Goal: Transaction & Acquisition: Purchase product/service

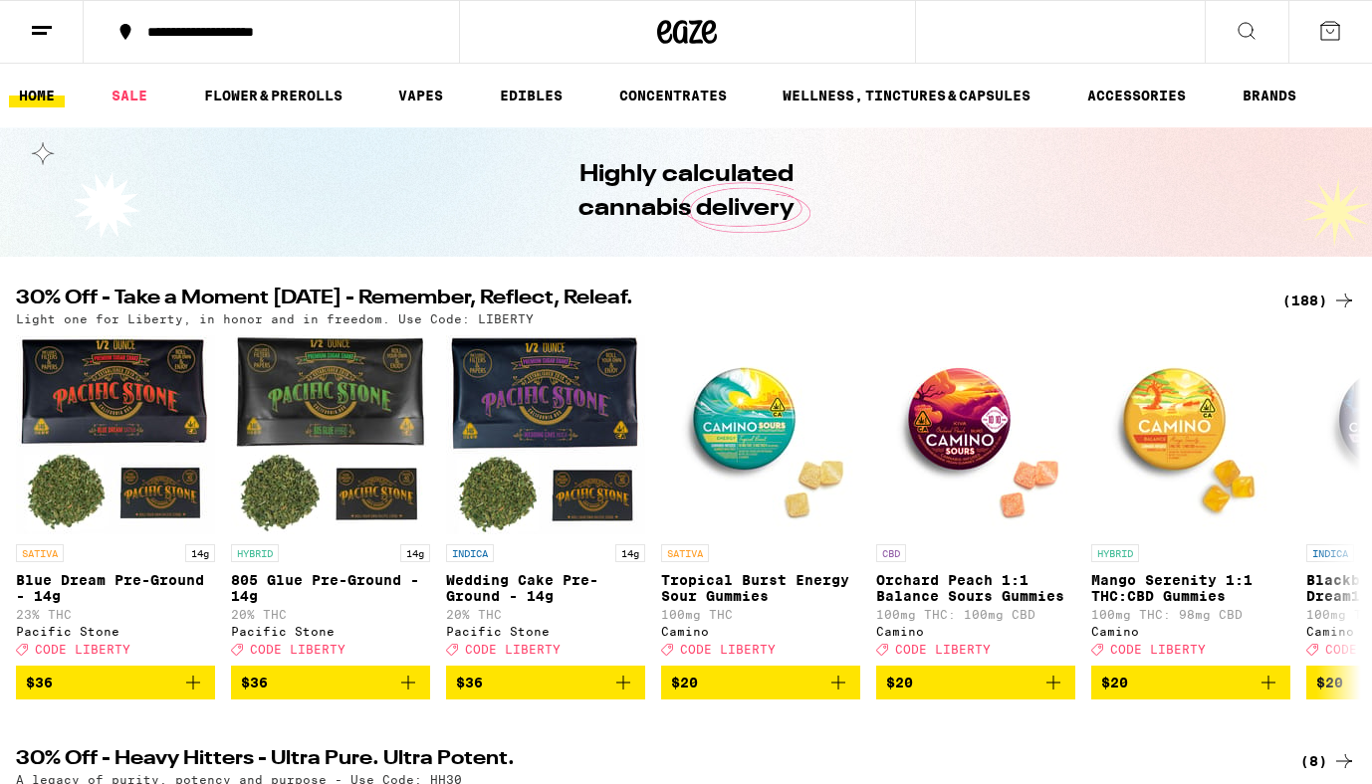
click at [240, 28] on div "**********" at bounding box center [283, 32] width 292 height 14
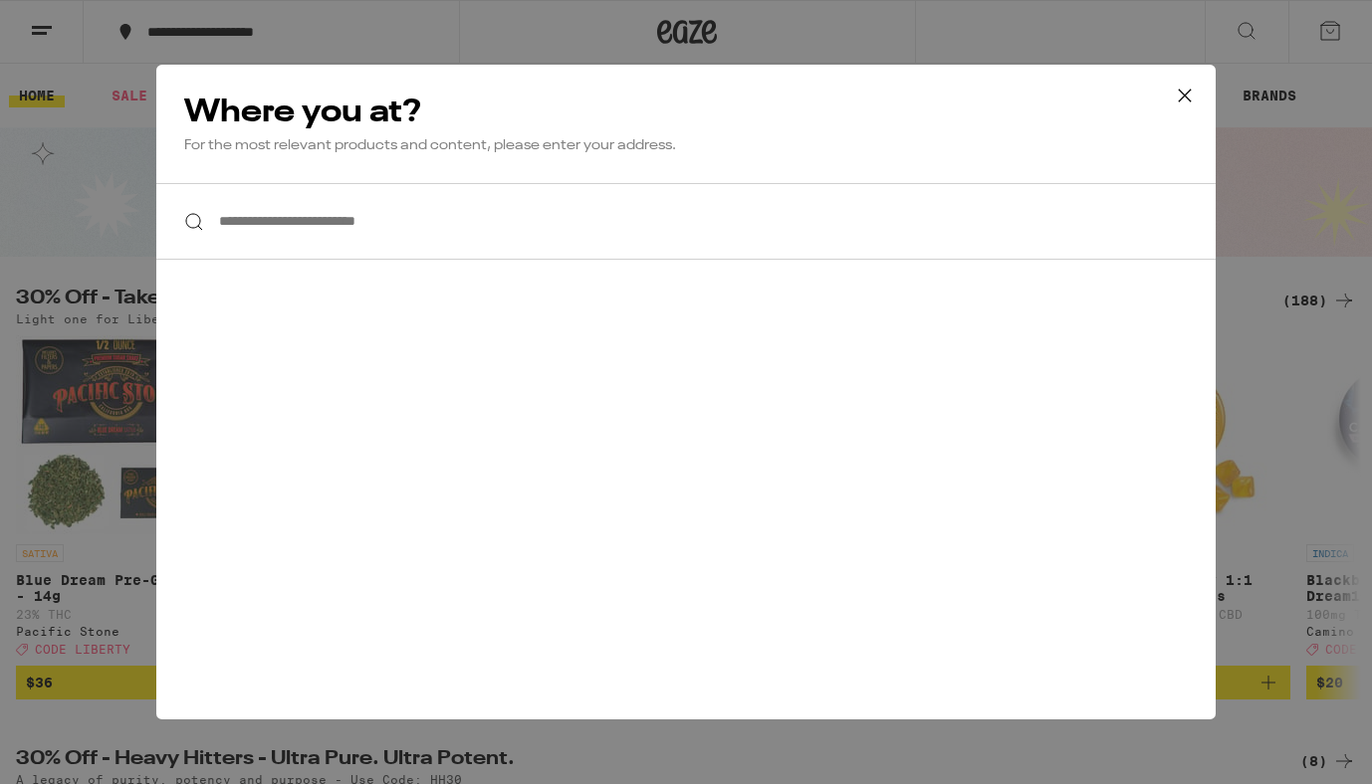
click at [96, 126] on div "**********" at bounding box center [686, 392] width 1372 height 784
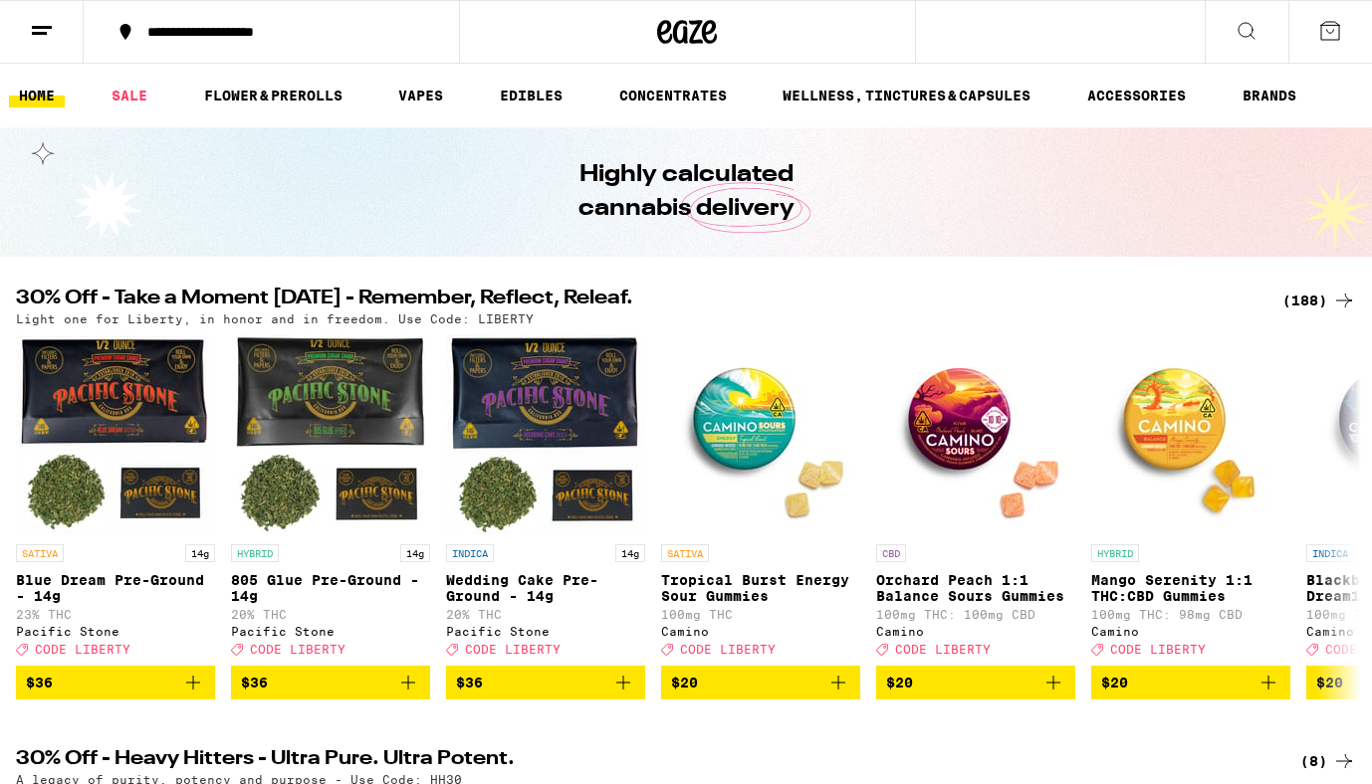
click at [46, 33] on line at bounding box center [39, 33] width 15 height 0
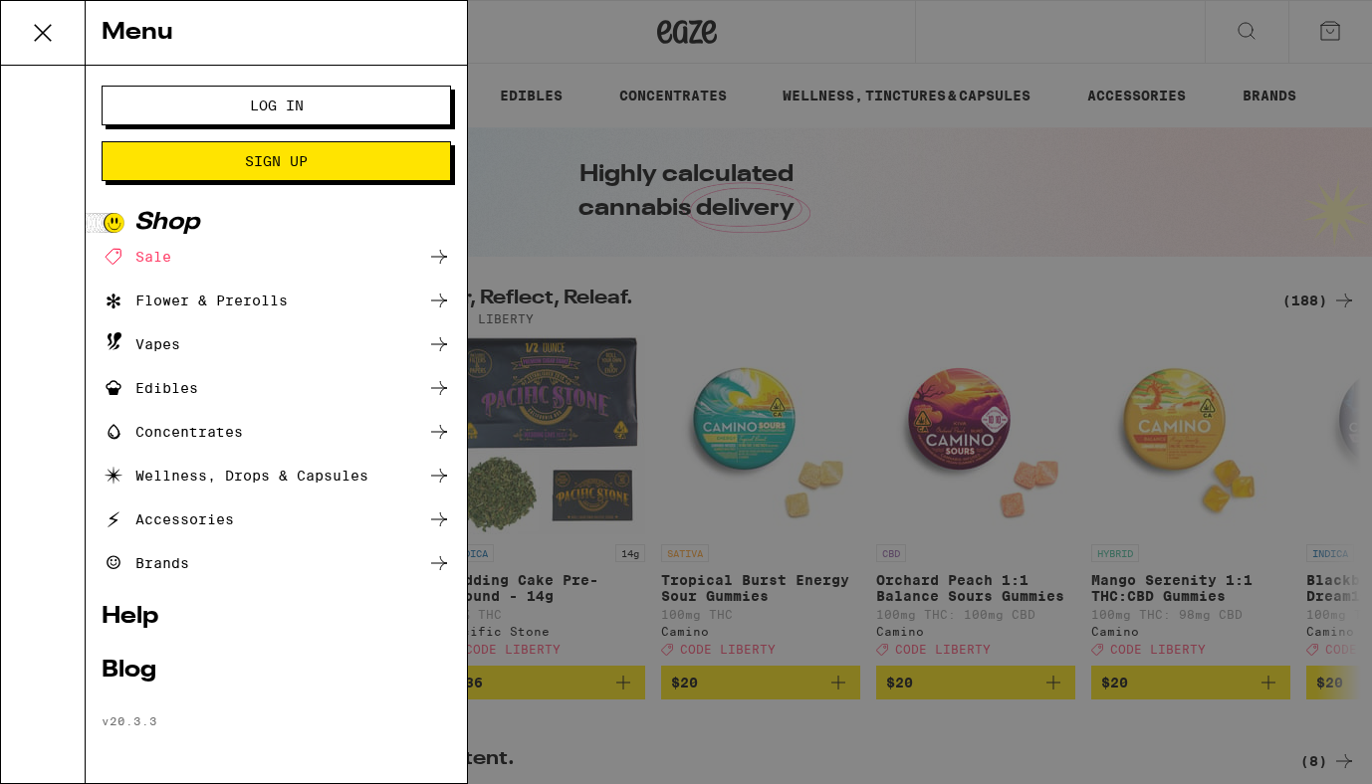
click at [817, 327] on div "Menu Log In Sign Up Shop Sale Flower & Prerolls Vapes Edibles Concentrates Well…" at bounding box center [686, 392] width 1372 height 784
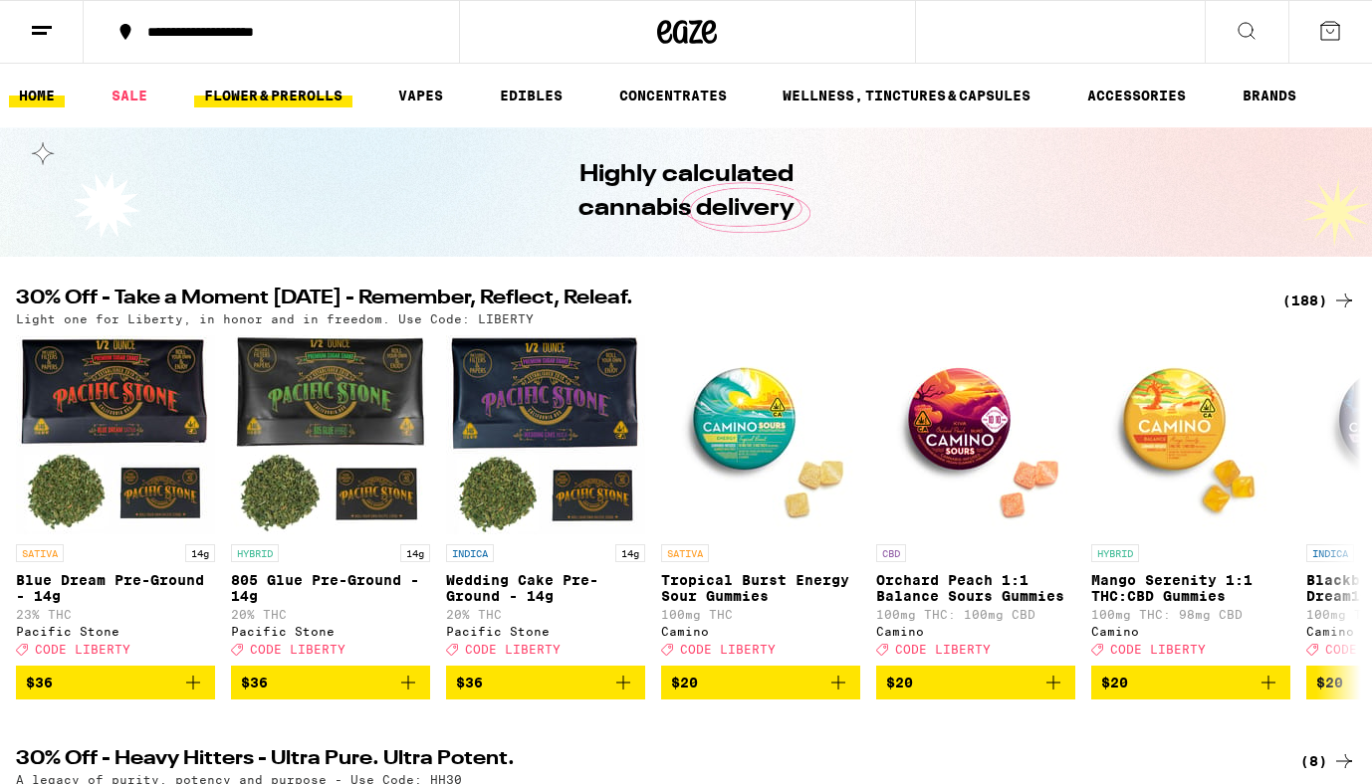
click at [265, 101] on link "FLOWER & PREROLLS" at bounding box center [273, 96] width 158 height 24
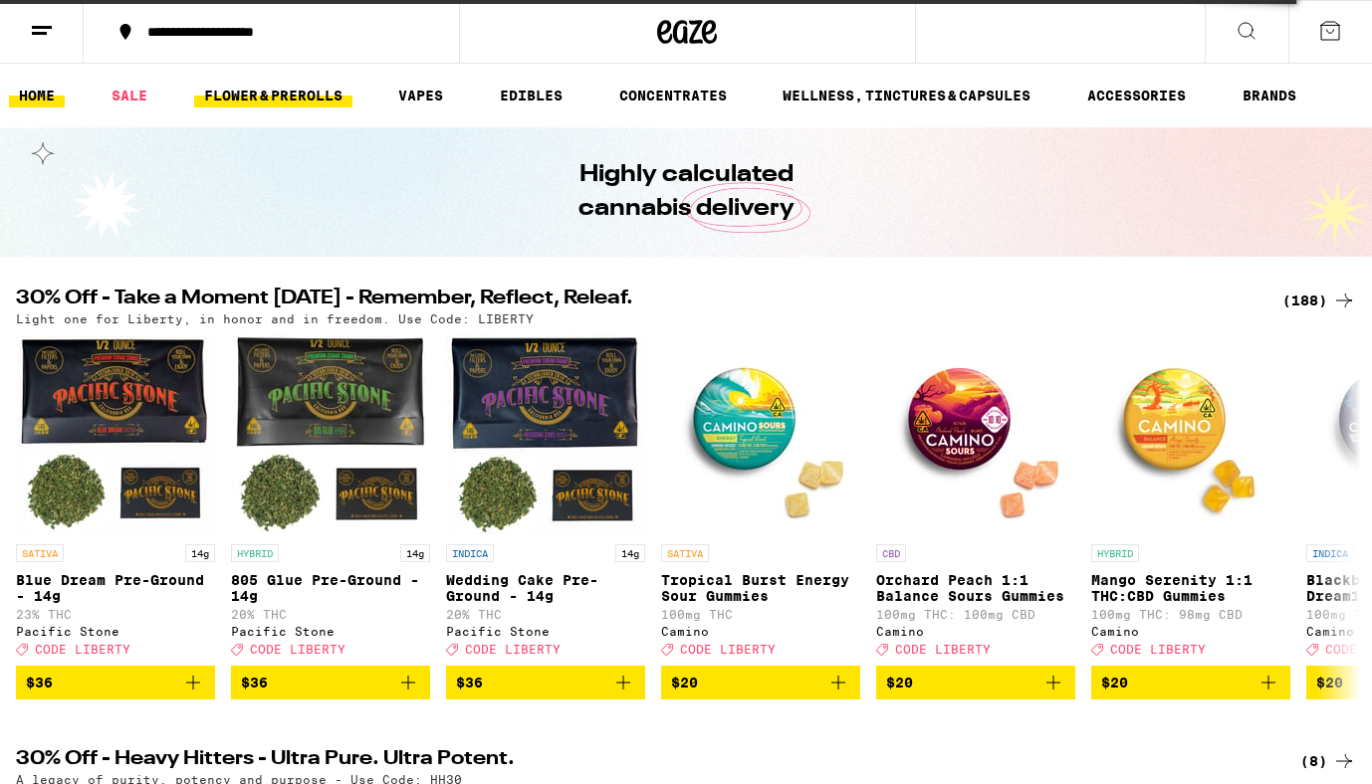
click at [224, 92] on link "FLOWER & PREROLLS" at bounding box center [273, 96] width 158 height 24
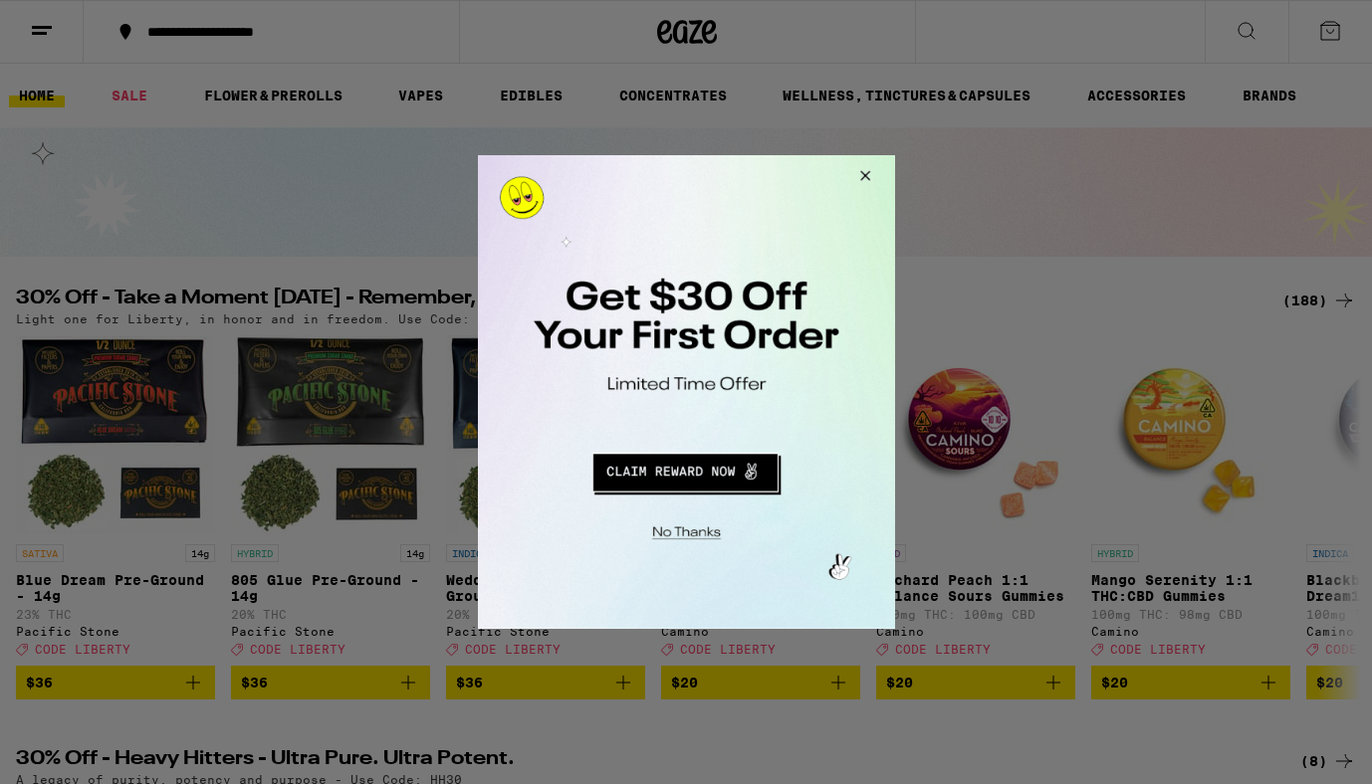
click at [687, 526] on button "Close Modal" at bounding box center [682, 530] width 405 height 31
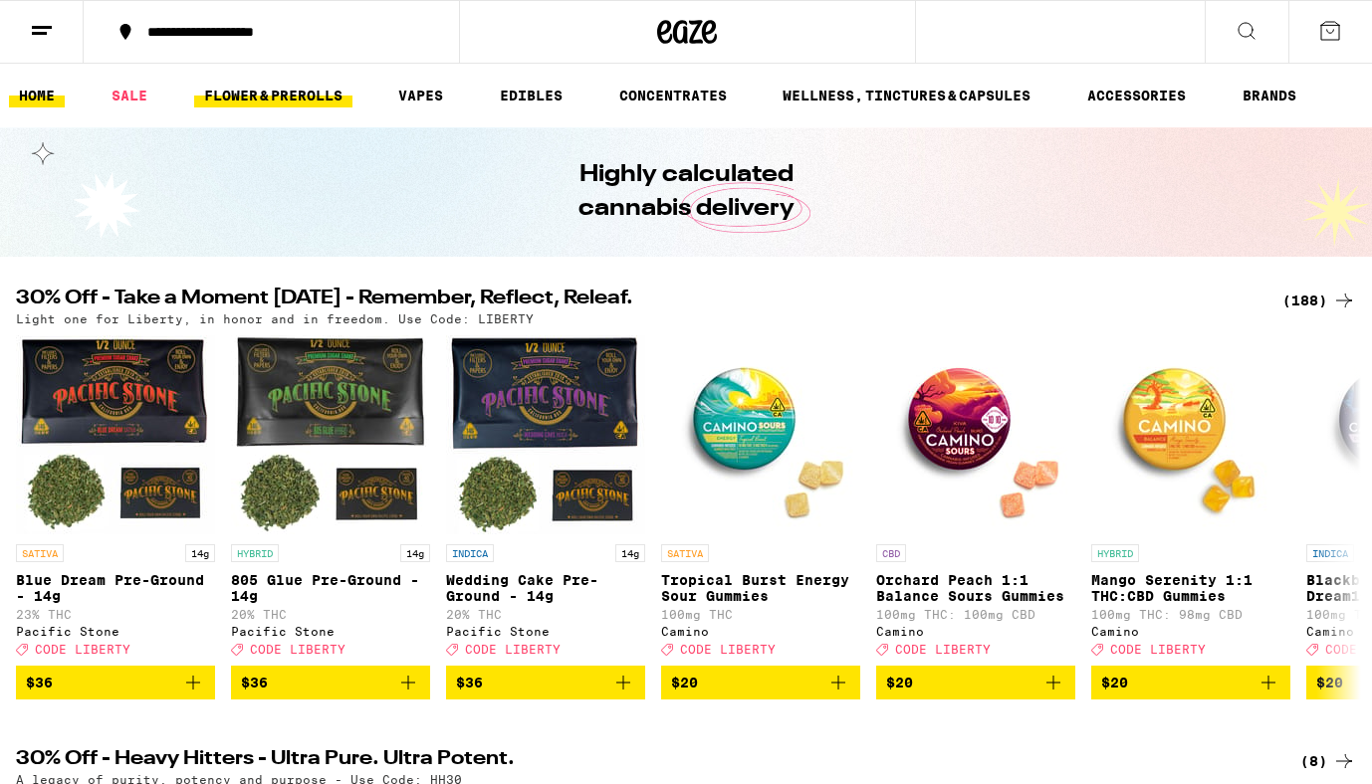
click at [272, 95] on link "FLOWER & PREROLLS" at bounding box center [273, 96] width 158 height 24
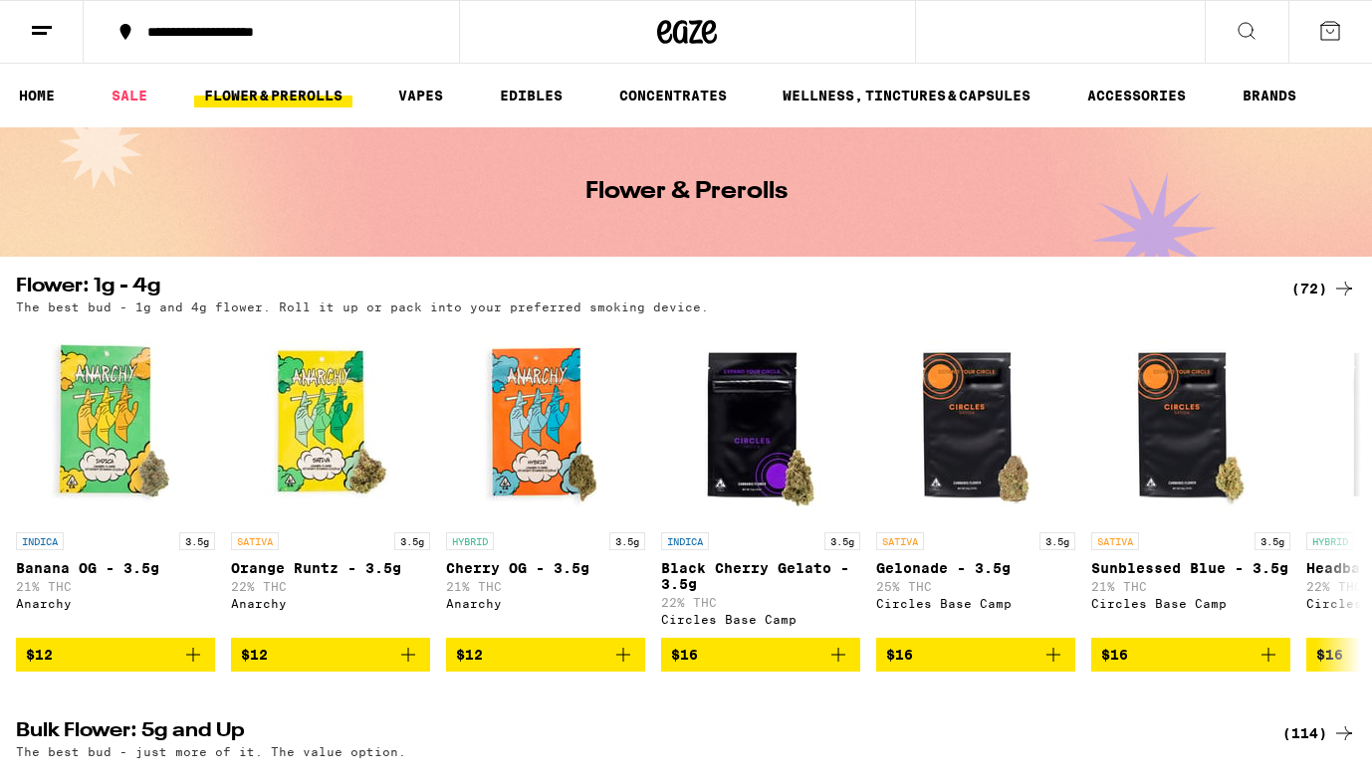
click at [1313, 287] on div "(72)" at bounding box center [1323, 289] width 65 height 24
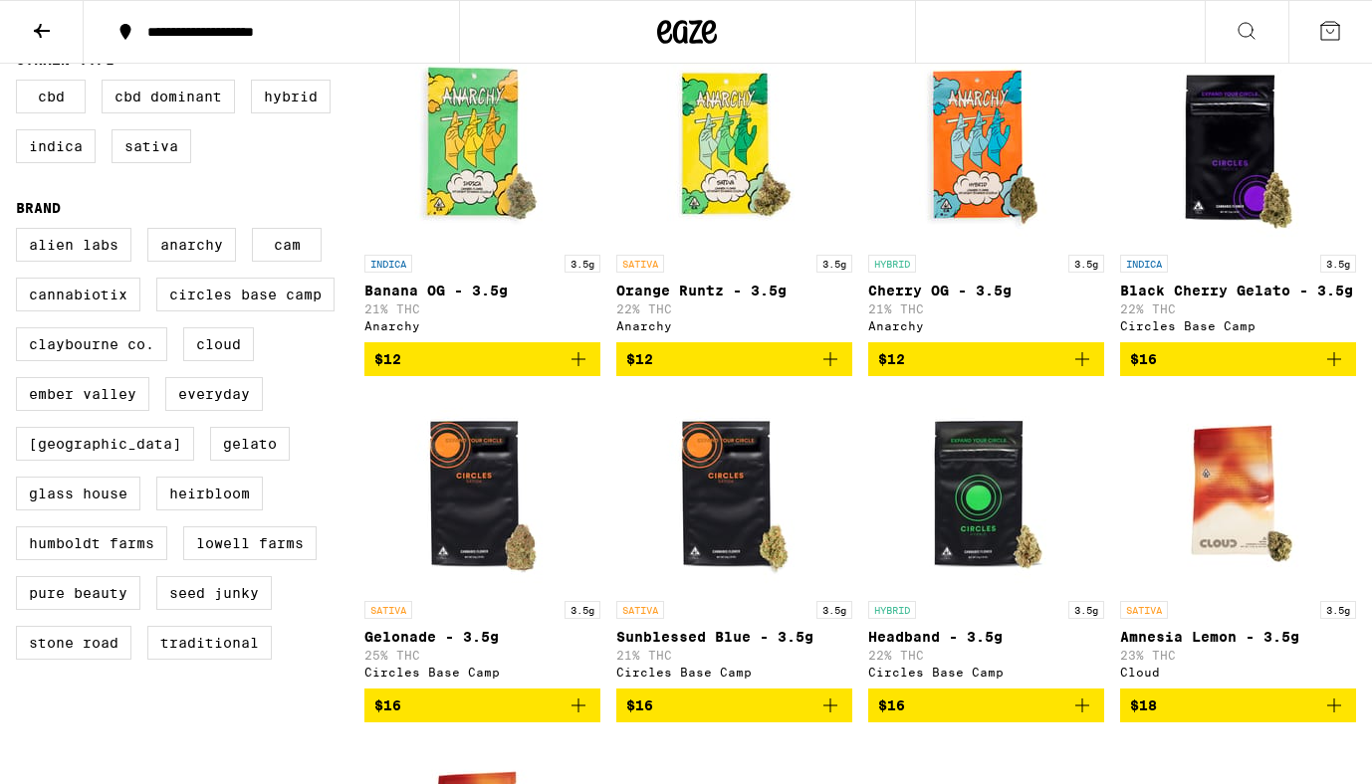
scroll to position [228, 0]
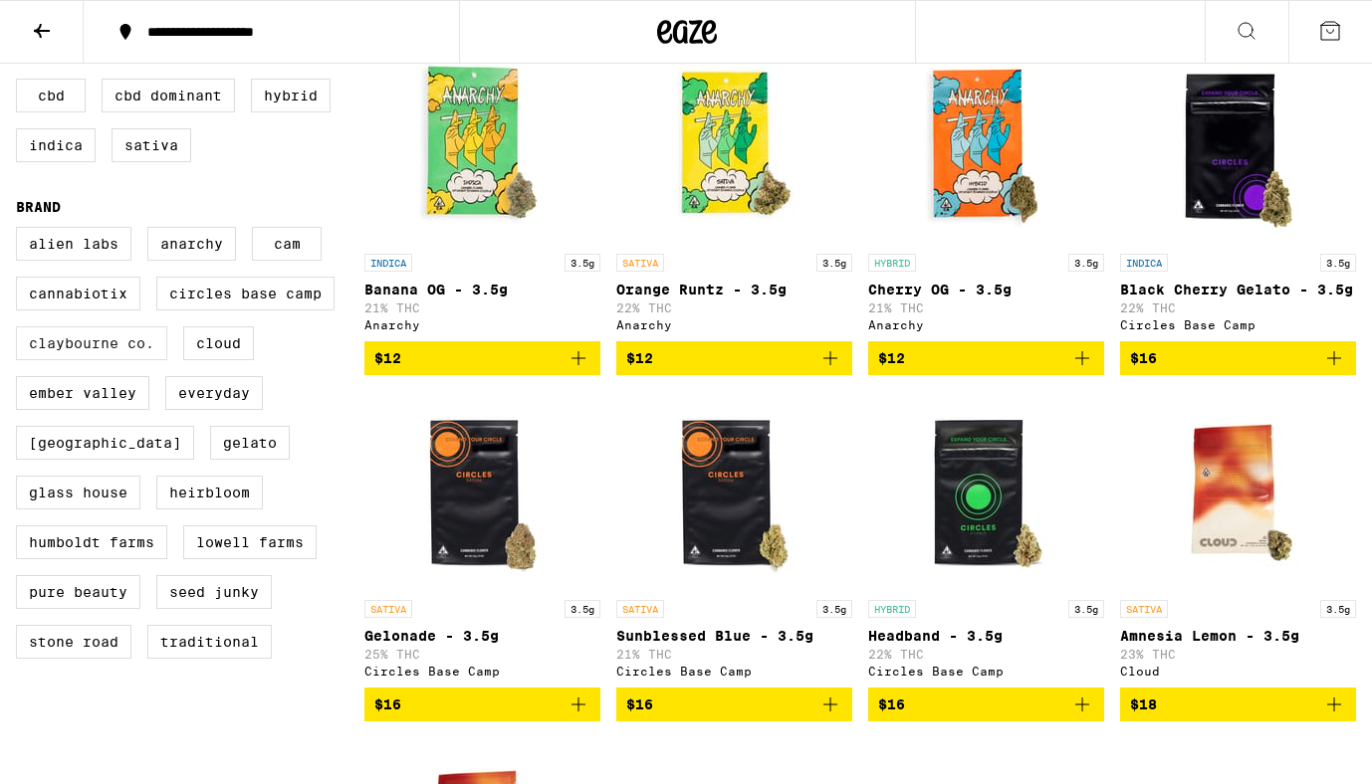
click at [93, 345] on label "Claybourne Co." at bounding box center [91, 343] width 151 height 34
click at [21, 231] on input "Claybourne Co." at bounding box center [20, 230] width 1 height 1
checkbox input "true"
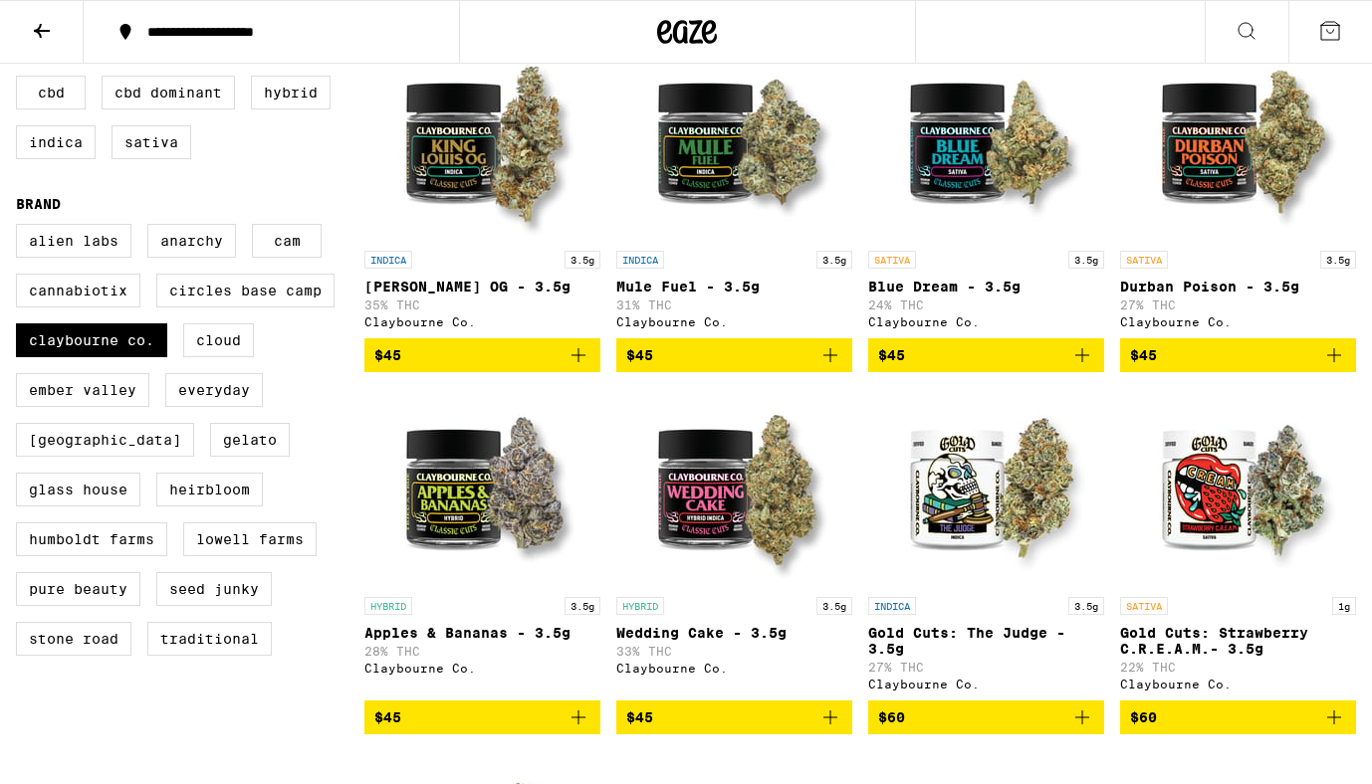
scroll to position [246, 0]
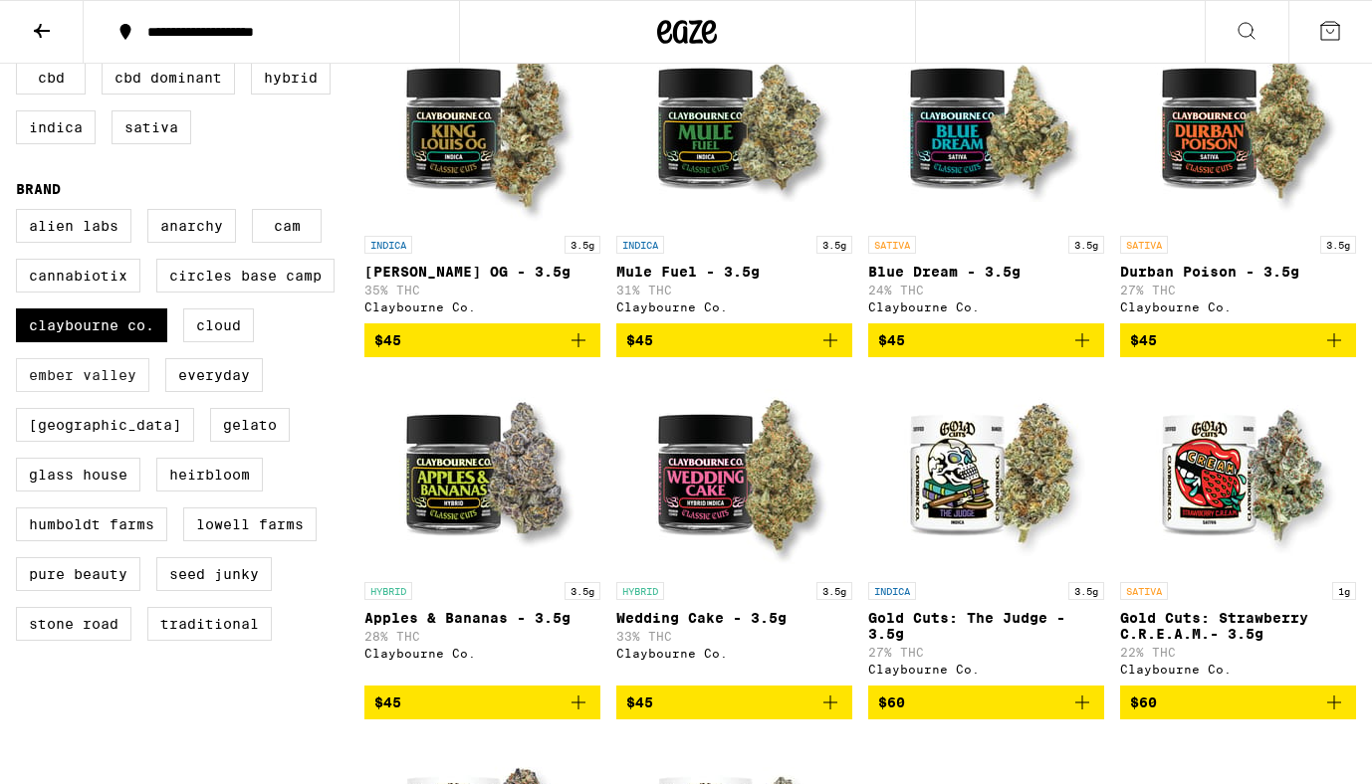
click at [71, 387] on label "Ember Valley" at bounding box center [82, 375] width 133 height 34
click at [21, 213] on input "Ember Valley" at bounding box center [20, 212] width 1 height 1
checkbox input "true"
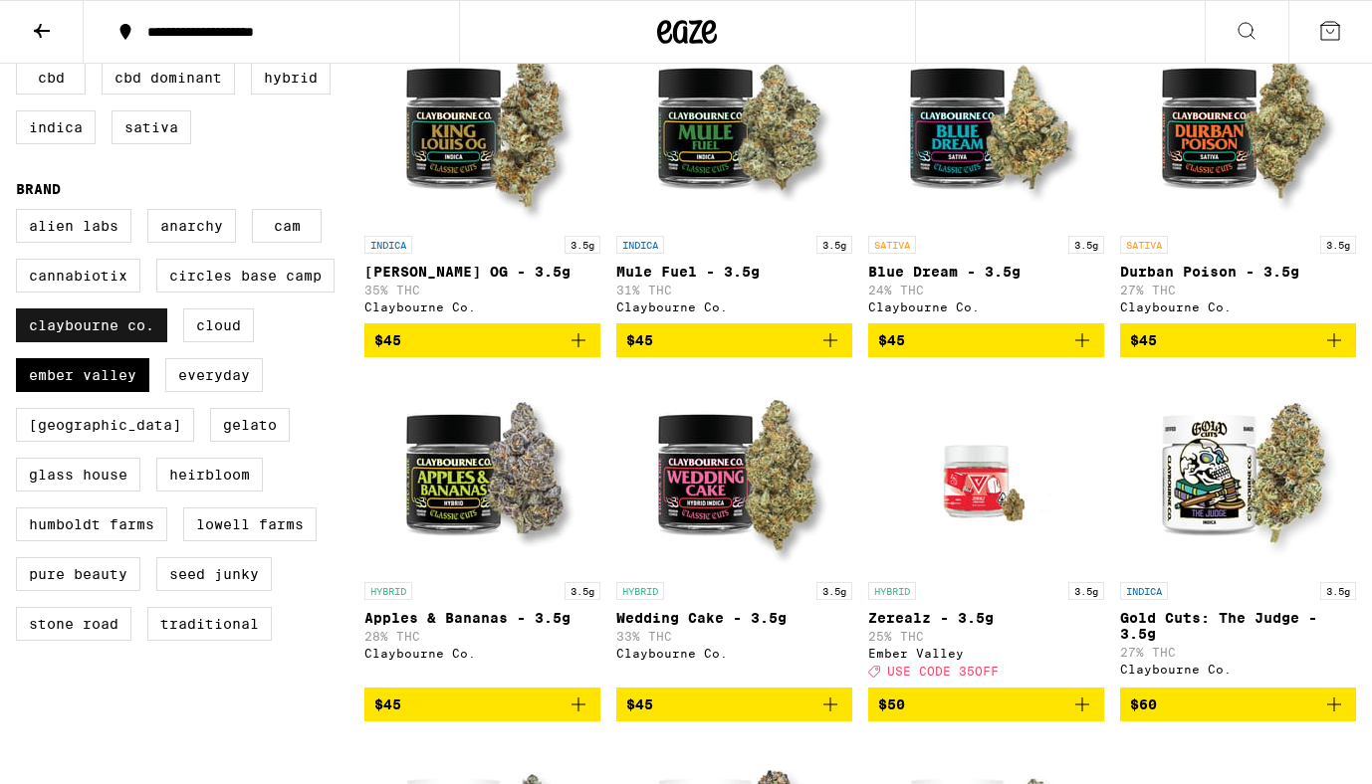
click at [106, 337] on label "Claybourne Co." at bounding box center [91, 326] width 151 height 34
click at [21, 213] on input "Claybourne Co." at bounding box center [20, 212] width 1 height 1
checkbox input "false"
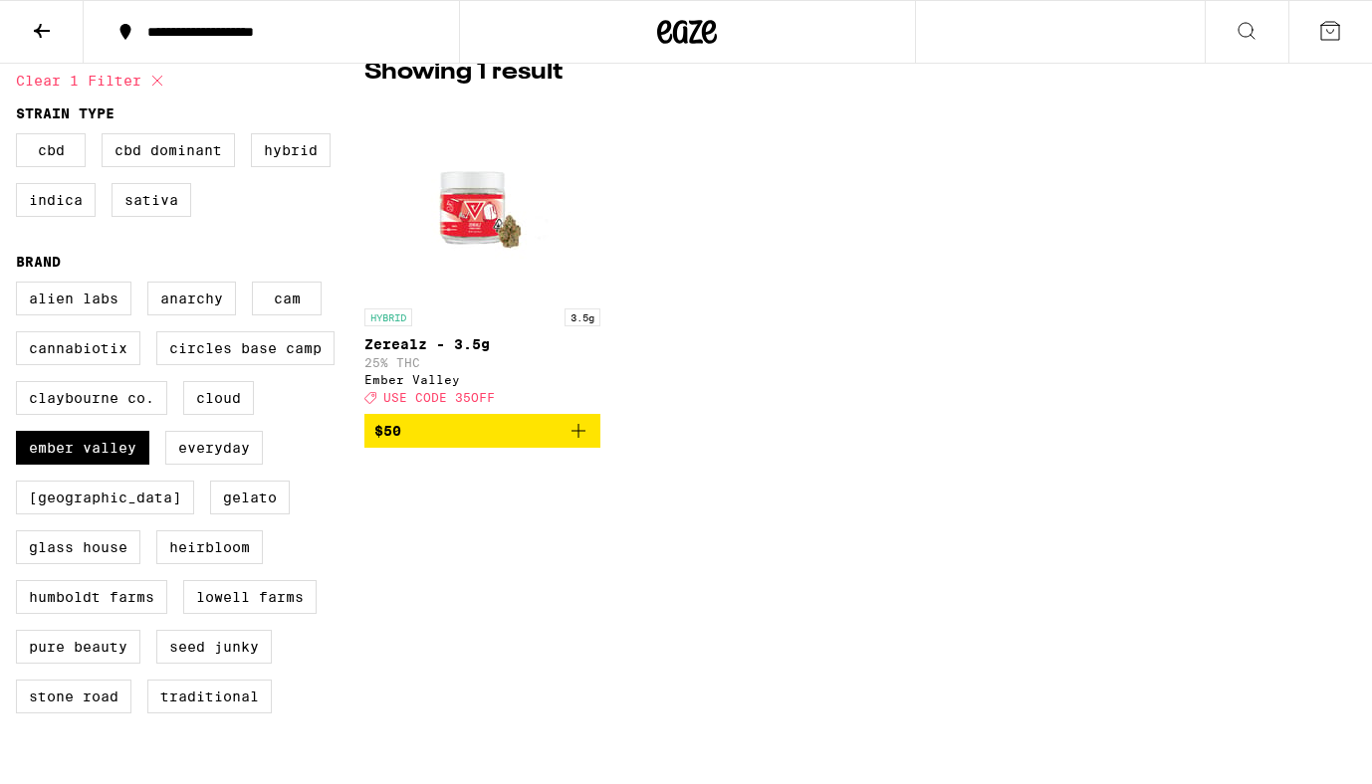
scroll to position [173, 0]
click at [85, 465] on label "Ember Valley" at bounding box center [82, 448] width 133 height 34
click at [21, 286] on input "Ember Valley" at bounding box center [20, 285] width 1 height 1
checkbox input "false"
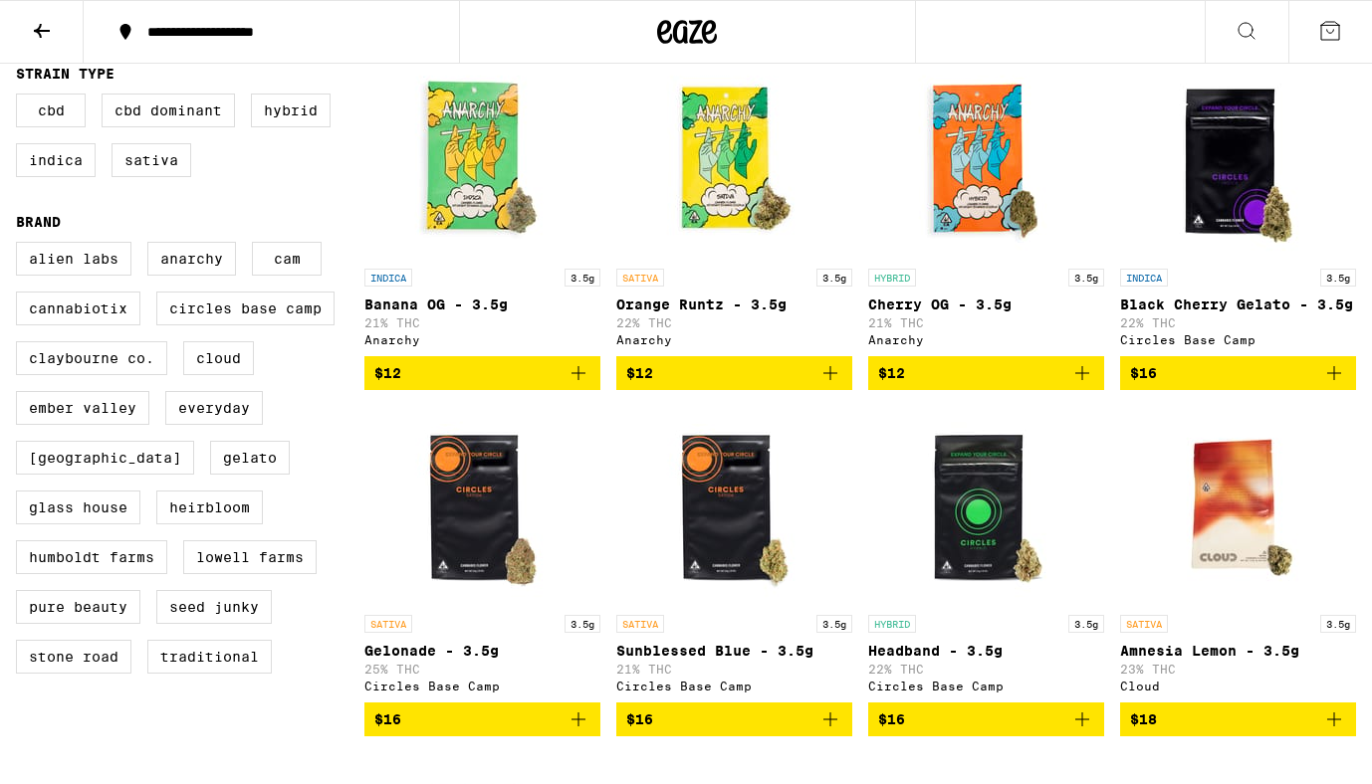
scroll to position [223, 0]
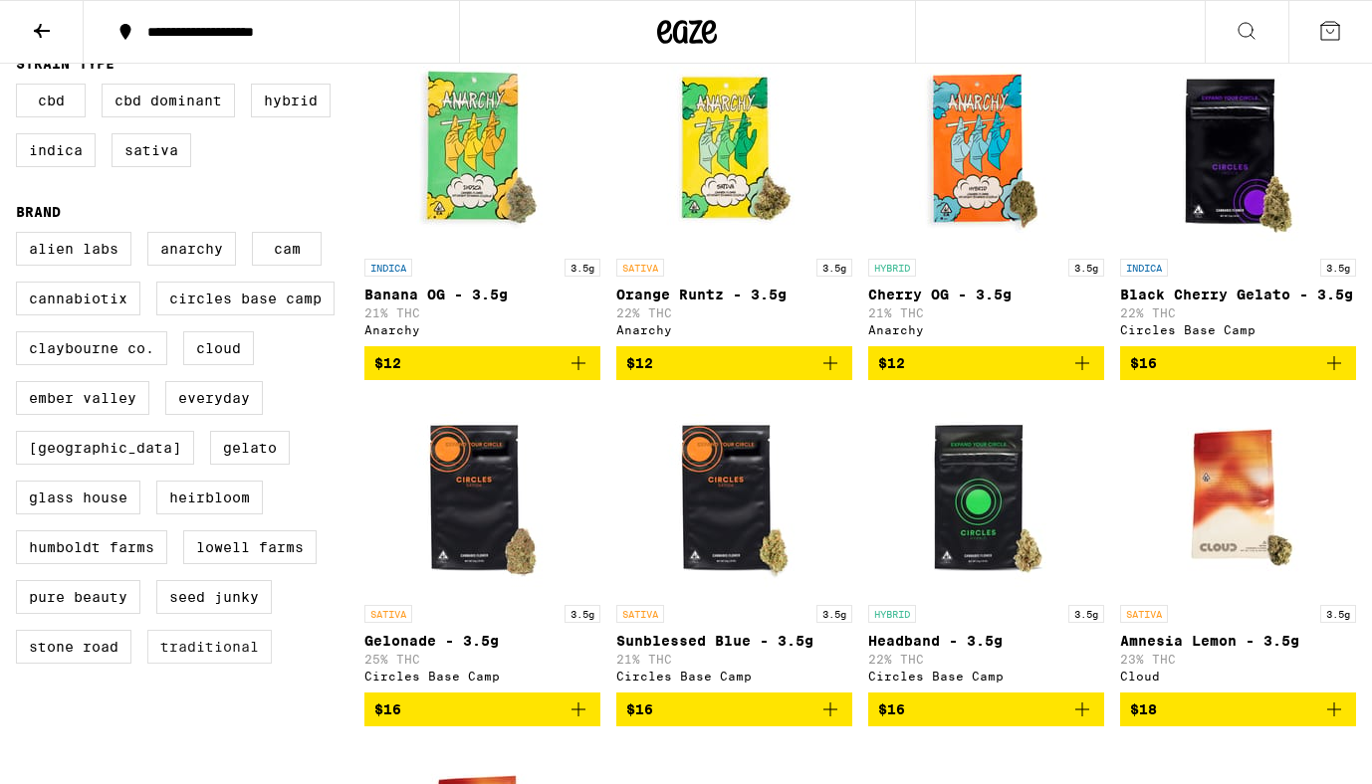
click at [220, 664] on label "Traditional" at bounding box center [209, 647] width 124 height 34
click at [21, 236] on input "Traditional" at bounding box center [20, 235] width 1 height 1
checkbox input "true"
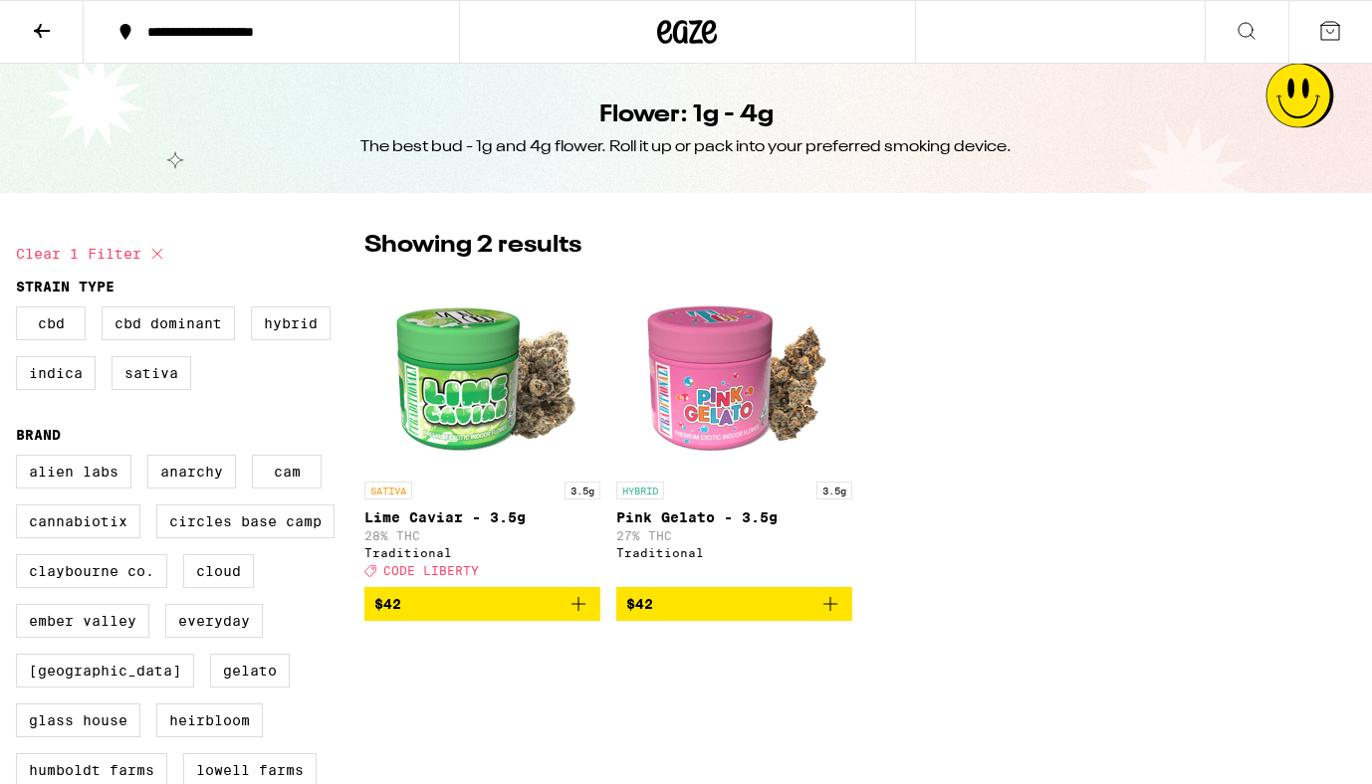
click at [212, 38] on div "**********" at bounding box center [283, 32] width 292 height 14
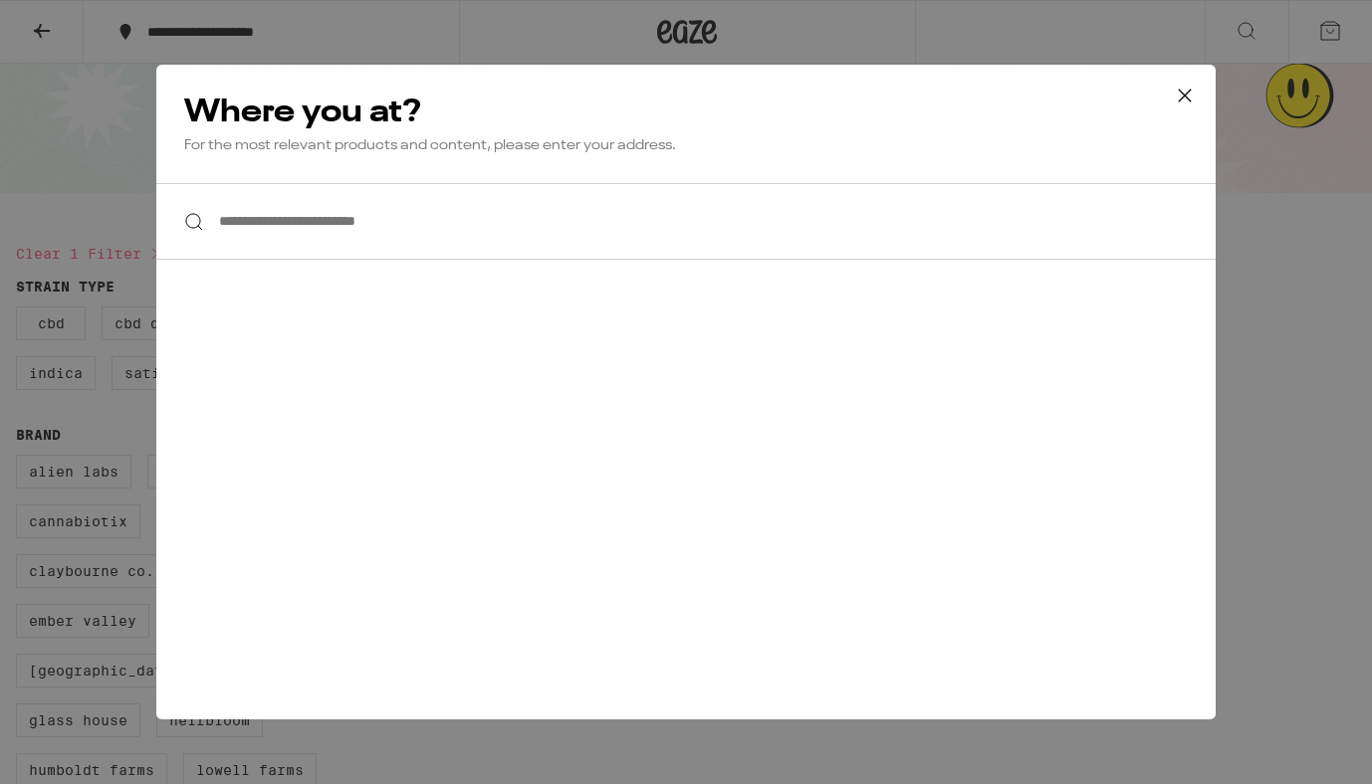
click at [333, 229] on input "**********" at bounding box center [685, 221] width 1059 height 77
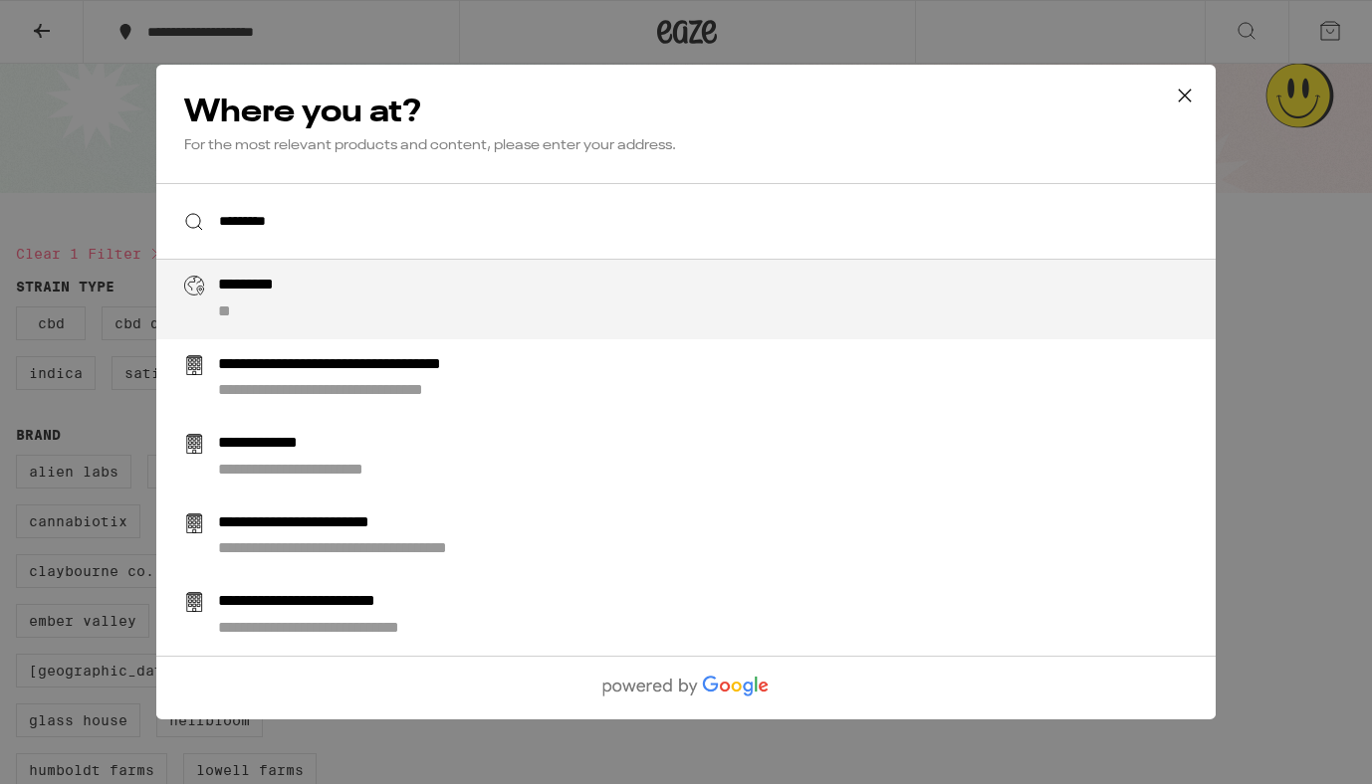
drag, startPoint x: 357, startPoint y: 229, endPoint x: 338, endPoint y: 300, distance: 73.2
click at [338, 300] on div "********* **" at bounding box center [725, 300] width 1015 height 48
type input "**********"
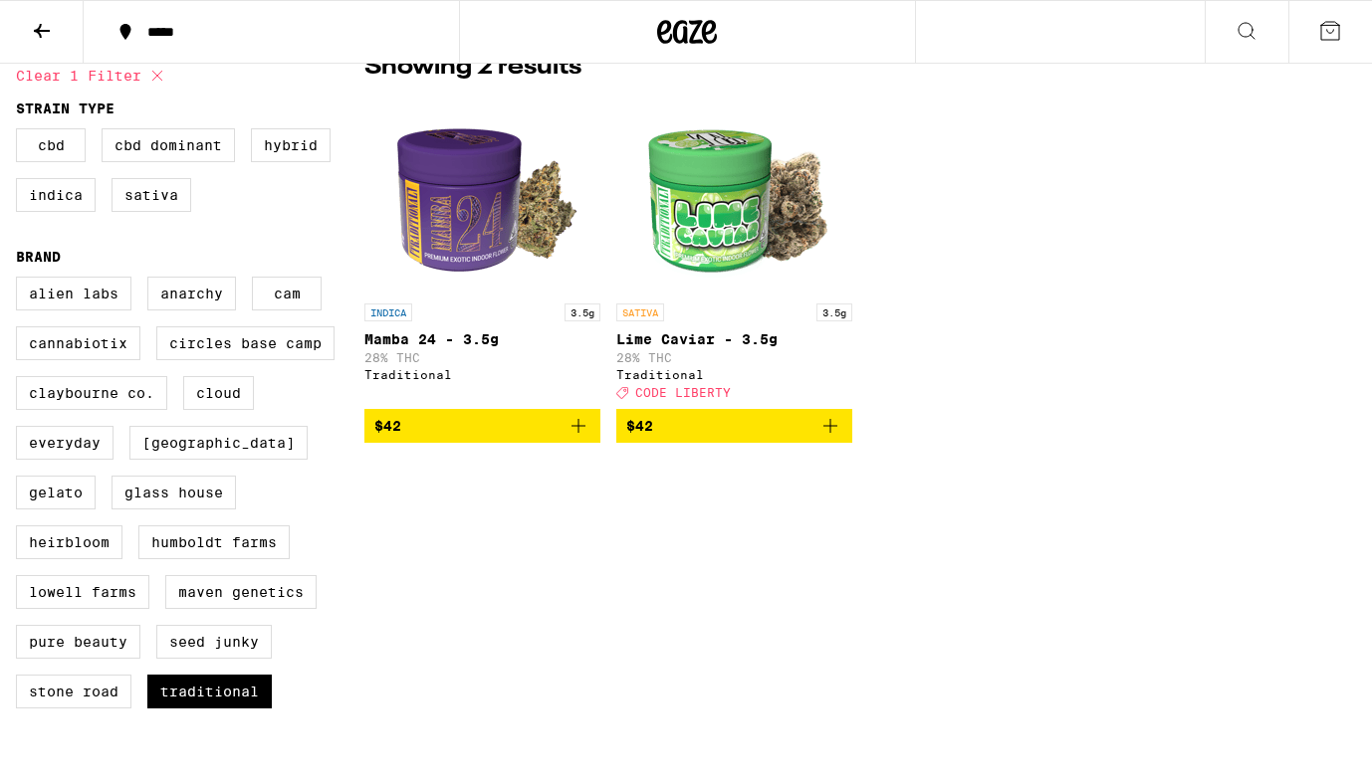
scroll to position [178, 0]
click at [181, 458] on label "[GEOGRAPHIC_DATA]" at bounding box center [218, 443] width 178 height 34
click at [21, 281] on input "[GEOGRAPHIC_DATA]" at bounding box center [20, 280] width 1 height 1
checkbox input "true"
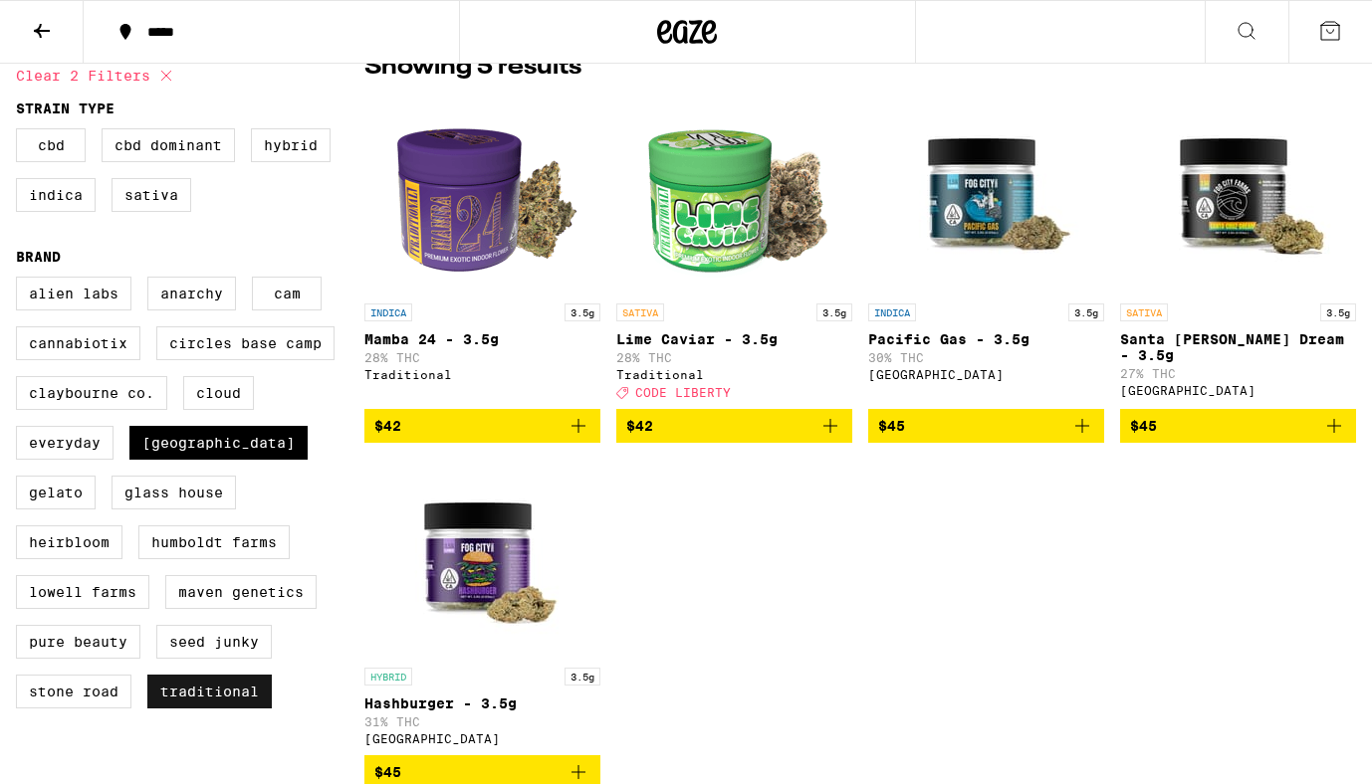
click at [189, 709] on label "Traditional" at bounding box center [209, 692] width 124 height 34
click at [21, 281] on input "Traditional" at bounding box center [20, 280] width 1 height 1
checkbox input "false"
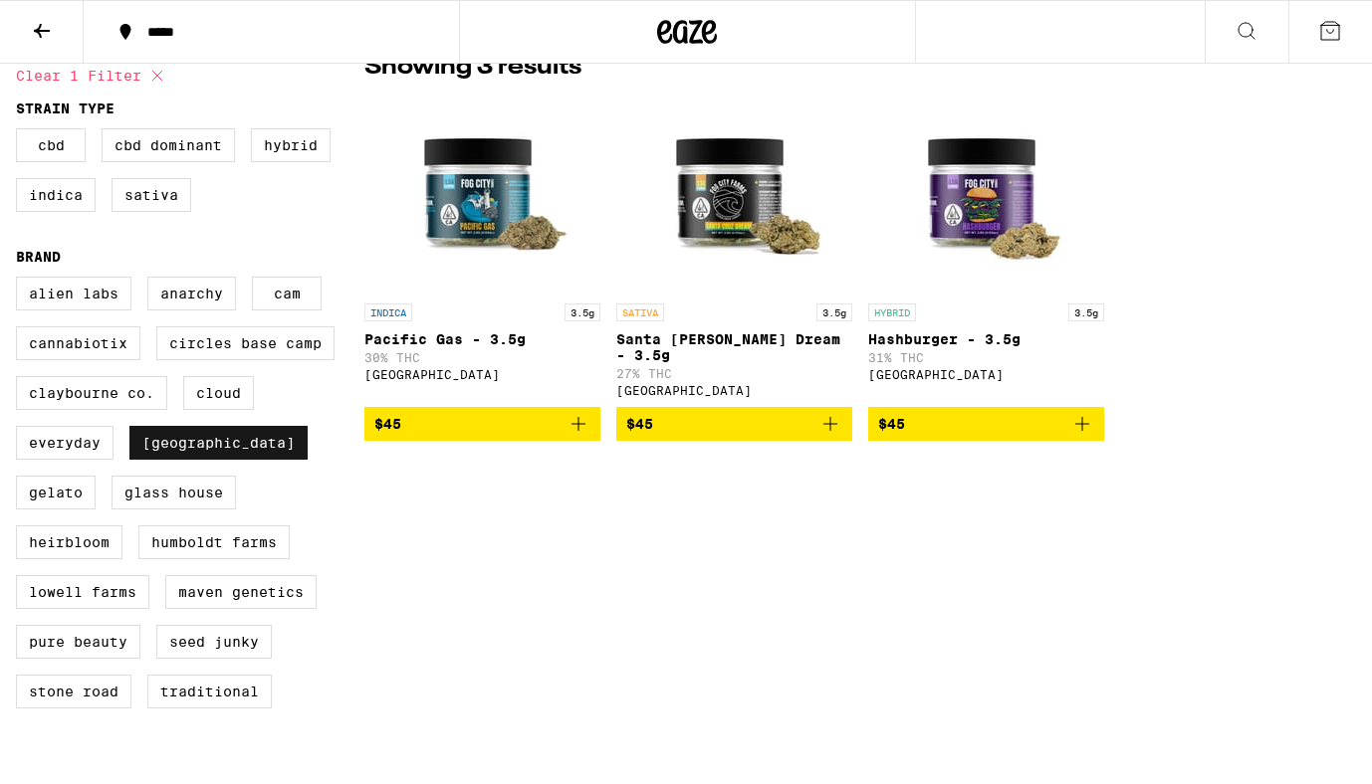
click at [167, 458] on label "[GEOGRAPHIC_DATA]" at bounding box center [218, 443] width 178 height 34
click at [21, 281] on input "[GEOGRAPHIC_DATA]" at bounding box center [20, 280] width 1 height 1
checkbox input "false"
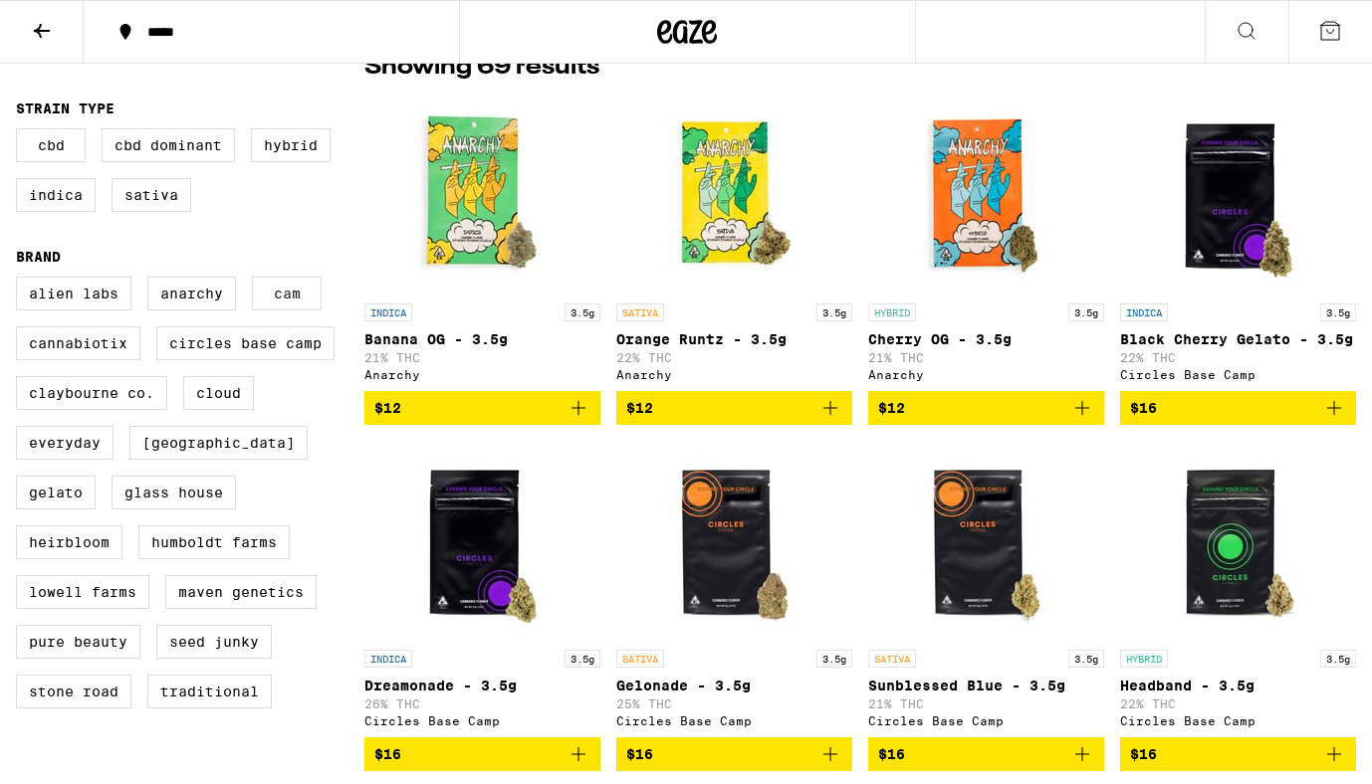
click at [278, 304] on label "CAM" at bounding box center [287, 294] width 70 height 34
click at [21, 281] on input "CAM" at bounding box center [20, 280] width 1 height 1
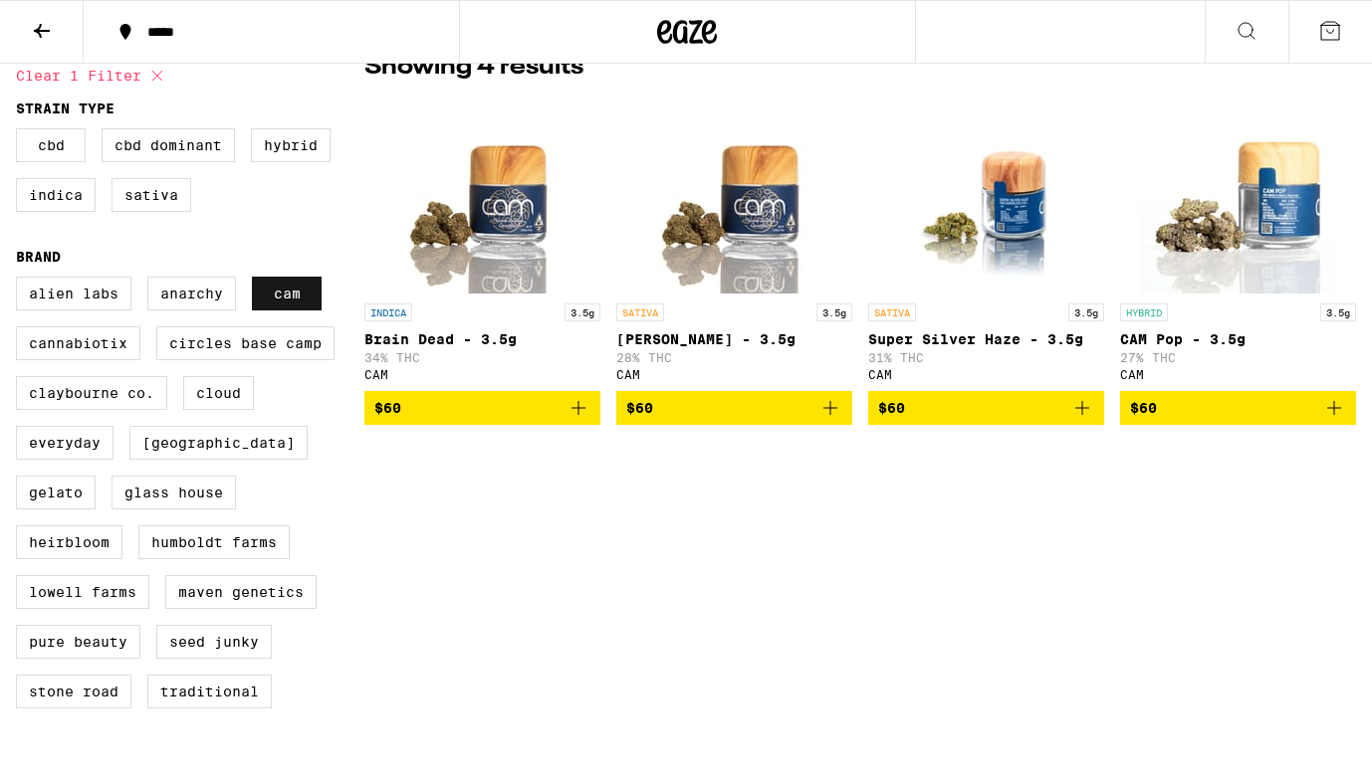
click at [289, 304] on label "CAM" at bounding box center [287, 294] width 70 height 34
click at [21, 281] on input "CAM" at bounding box center [20, 280] width 1 height 1
checkbox input "false"
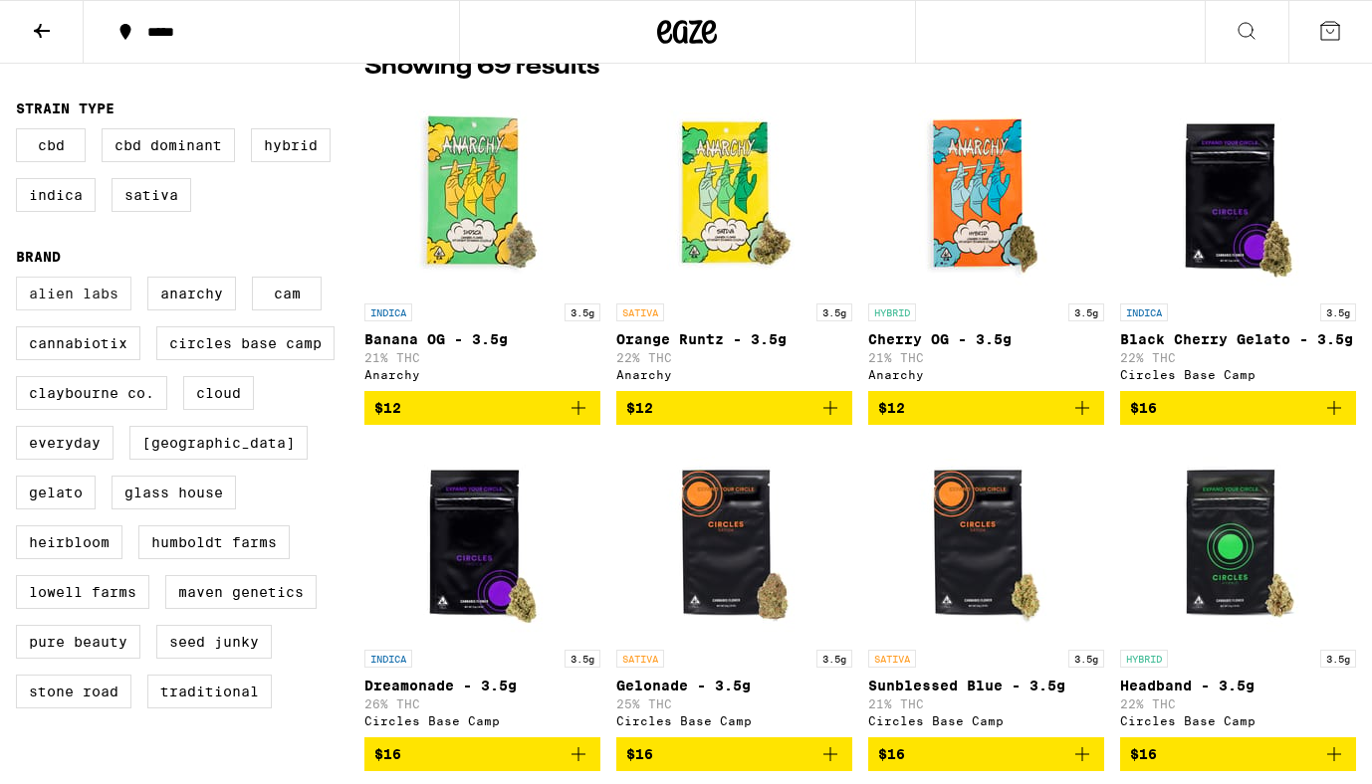
click at [75, 301] on label "Alien Labs" at bounding box center [73, 294] width 115 height 34
click at [21, 281] on input "Alien Labs" at bounding box center [20, 280] width 1 height 1
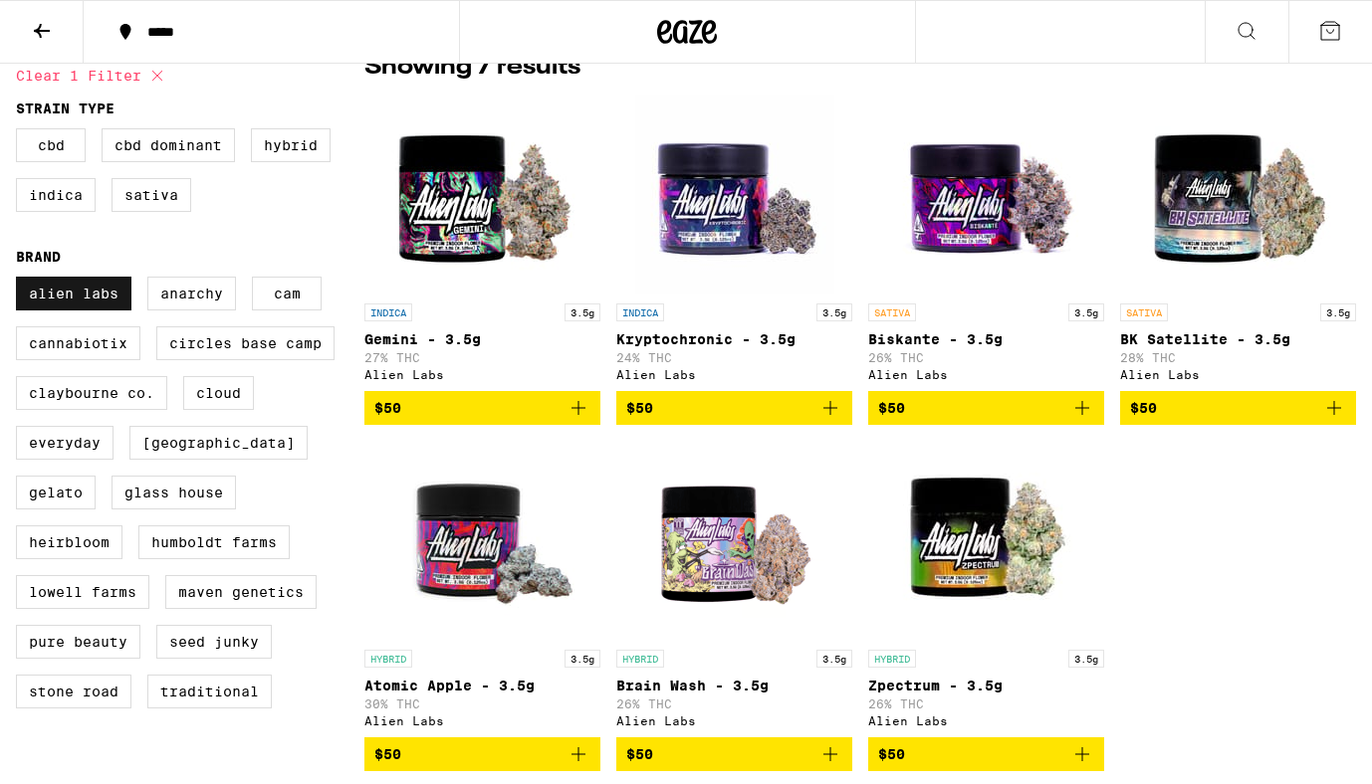
click at [78, 302] on label "Alien Labs" at bounding box center [73, 294] width 115 height 34
click at [21, 281] on input "Alien Labs" at bounding box center [20, 280] width 1 height 1
checkbox input "false"
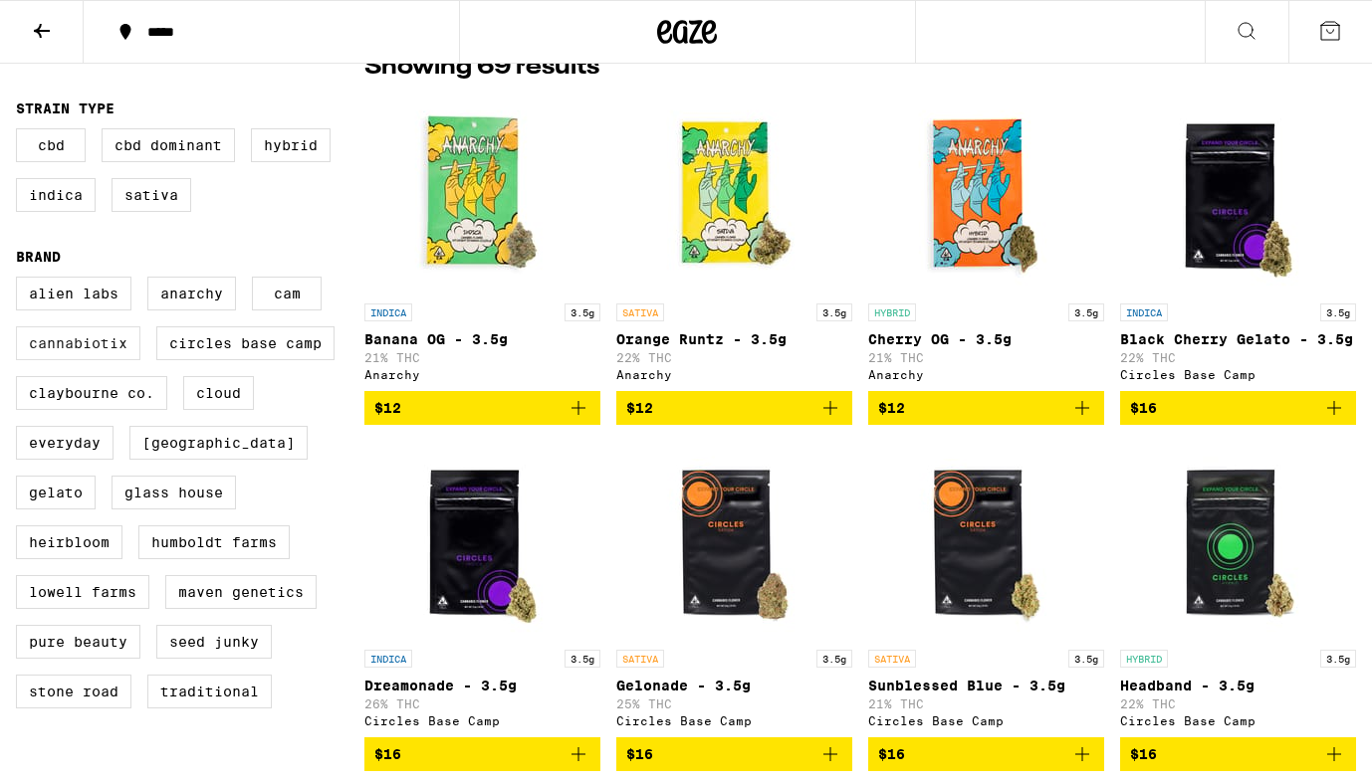
click at [90, 359] on label "Cannabiotix" at bounding box center [78, 343] width 124 height 34
click at [21, 281] on input "Cannabiotix" at bounding box center [20, 280] width 1 height 1
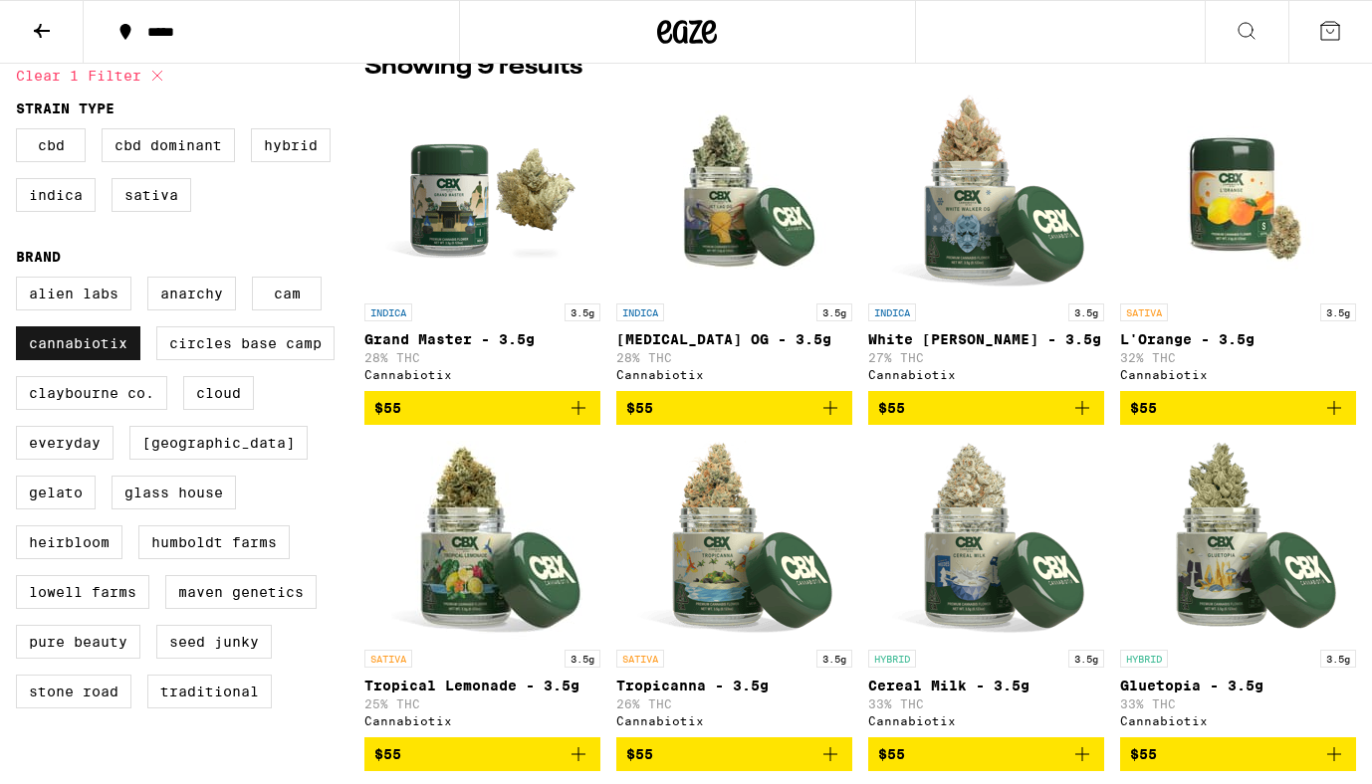
click at [90, 359] on label "Cannabiotix" at bounding box center [78, 343] width 124 height 34
click at [21, 281] on input "Cannabiotix" at bounding box center [20, 280] width 1 height 1
checkbox input "false"
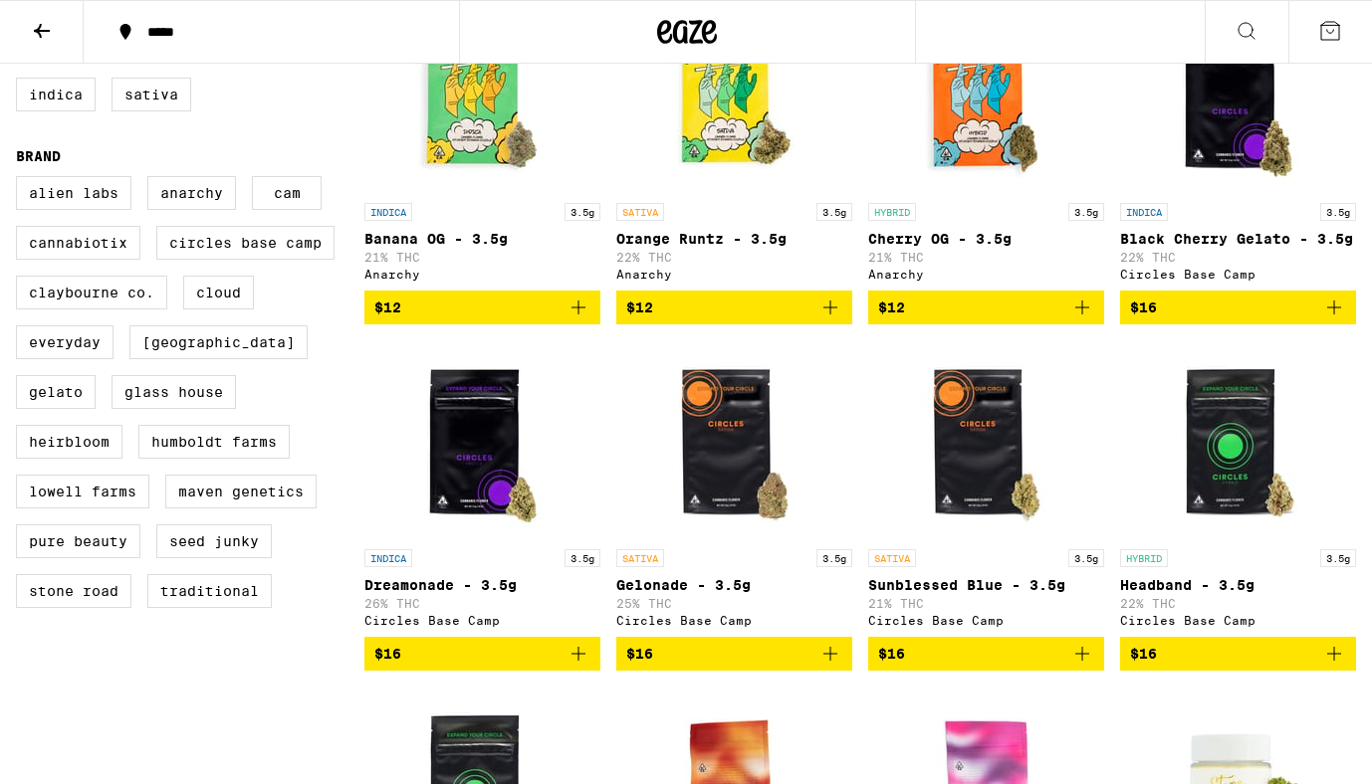
scroll to position [285, 0]
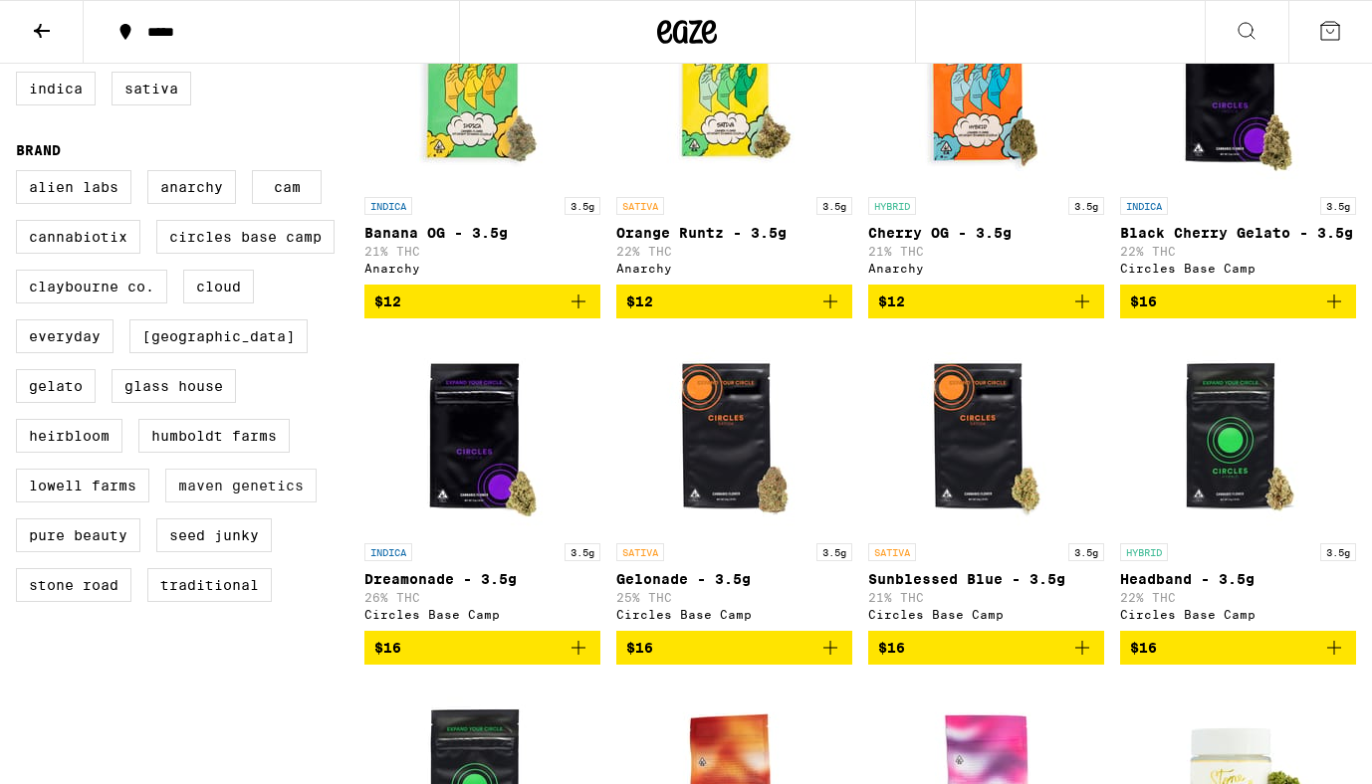
click at [234, 503] on label "Maven Genetics" at bounding box center [240, 486] width 151 height 34
click at [21, 174] on input "Maven Genetics" at bounding box center [20, 173] width 1 height 1
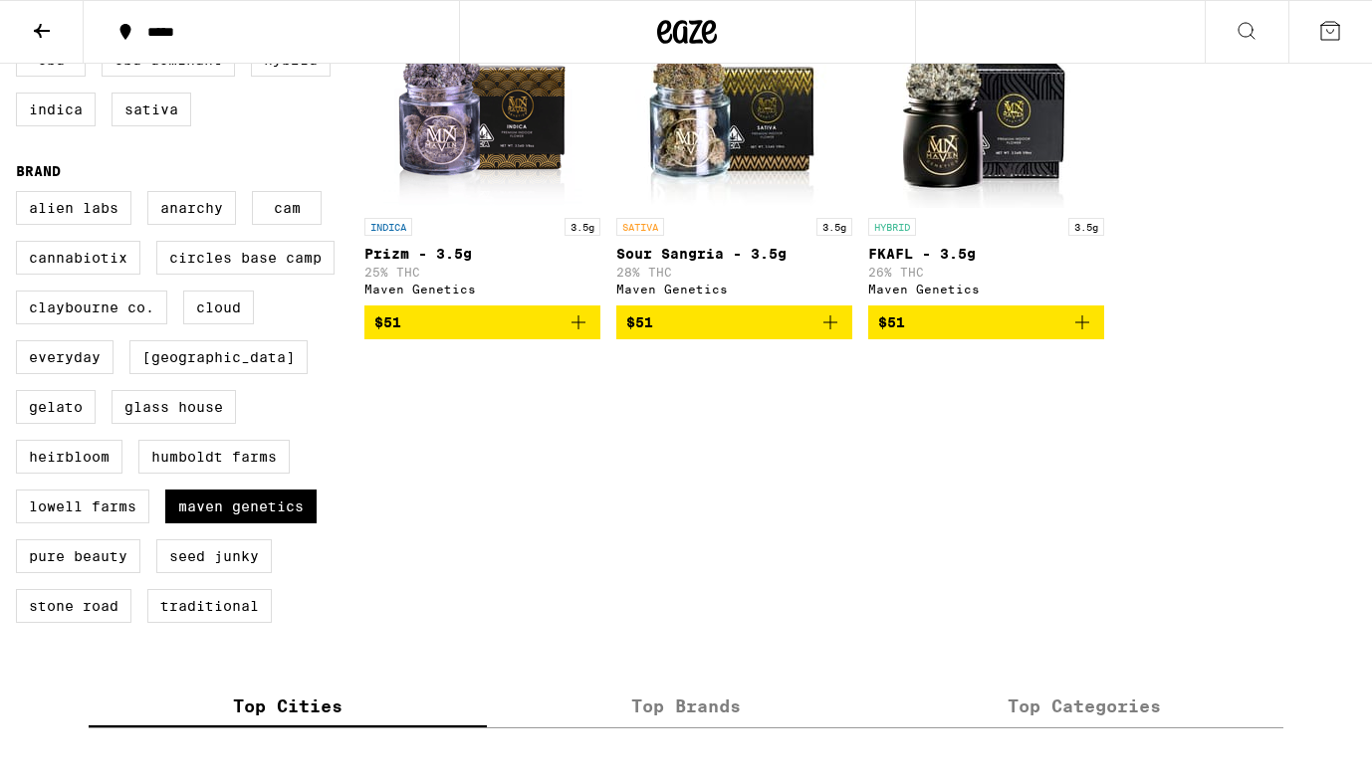
scroll to position [266, 0]
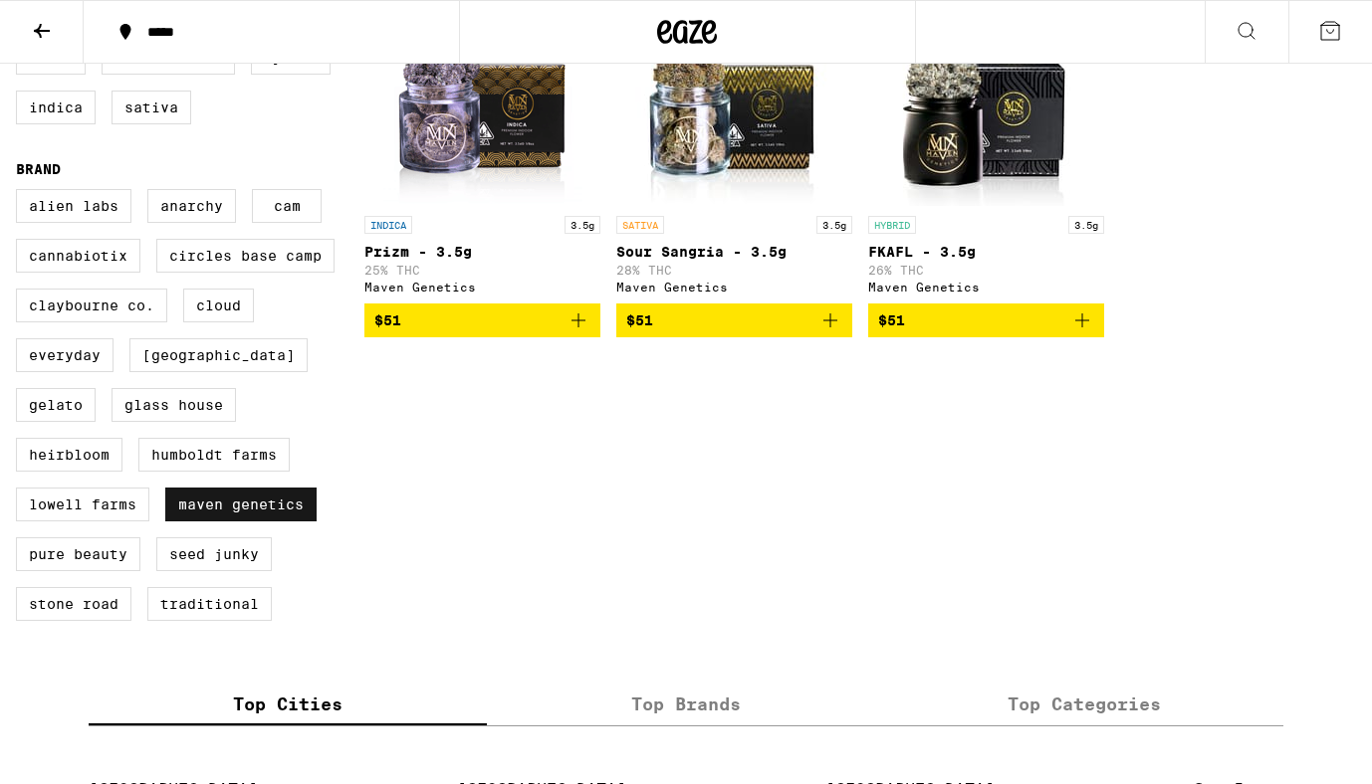
click at [223, 522] on label "Maven Genetics" at bounding box center [240, 505] width 151 height 34
click at [21, 193] on input "Maven Genetics" at bounding box center [20, 192] width 1 height 1
checkbox input "false"
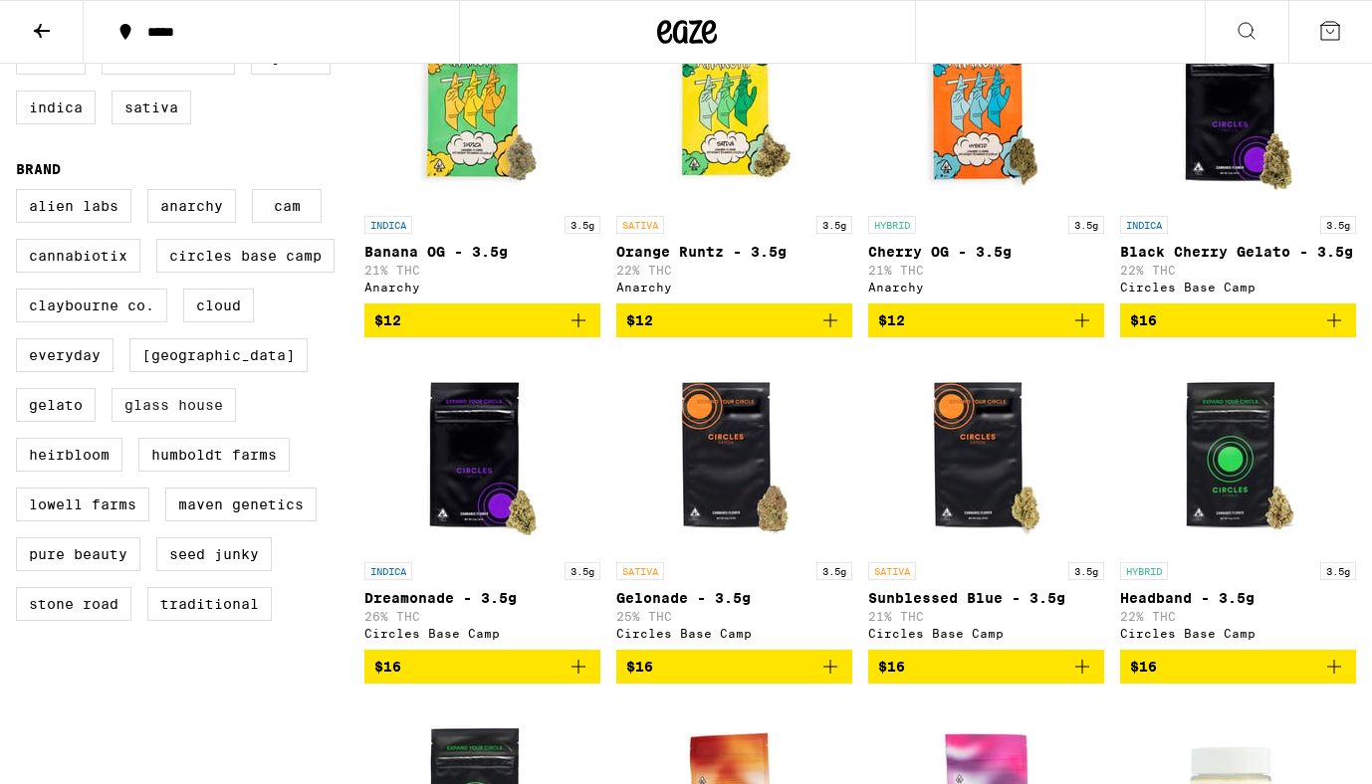
click at [153, 422] on label "Glass House" at bounding box center [173, 405] width 124 height 34
click at [21, 193] on input "Glass House" at bounding box center [20, 192] width 1 height 1
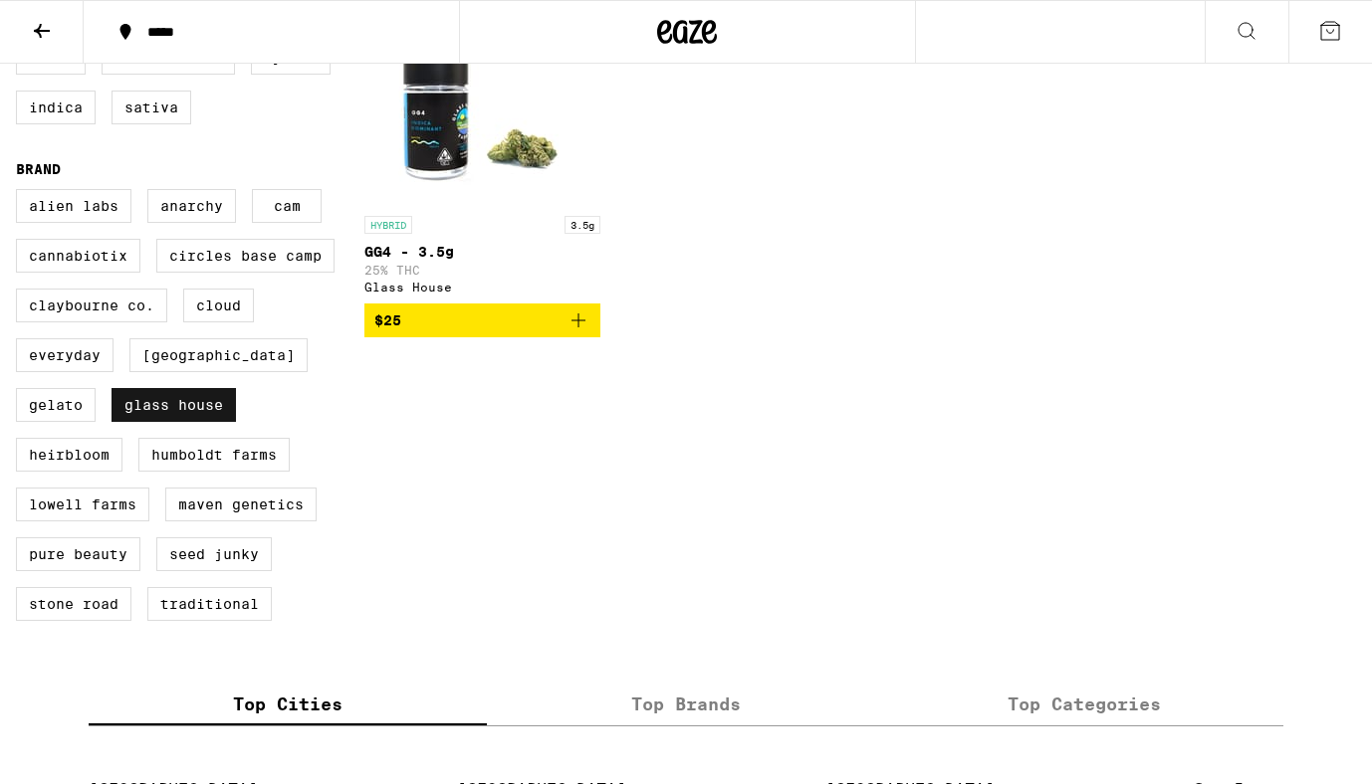
click at [153, 422] on label "Glass House" at bounding box center [173, 405] width 124 height 34
click at [21, 193] on input "Glass House" at bounding box center [20, 192] width 1 height 1
checkbox input "false"
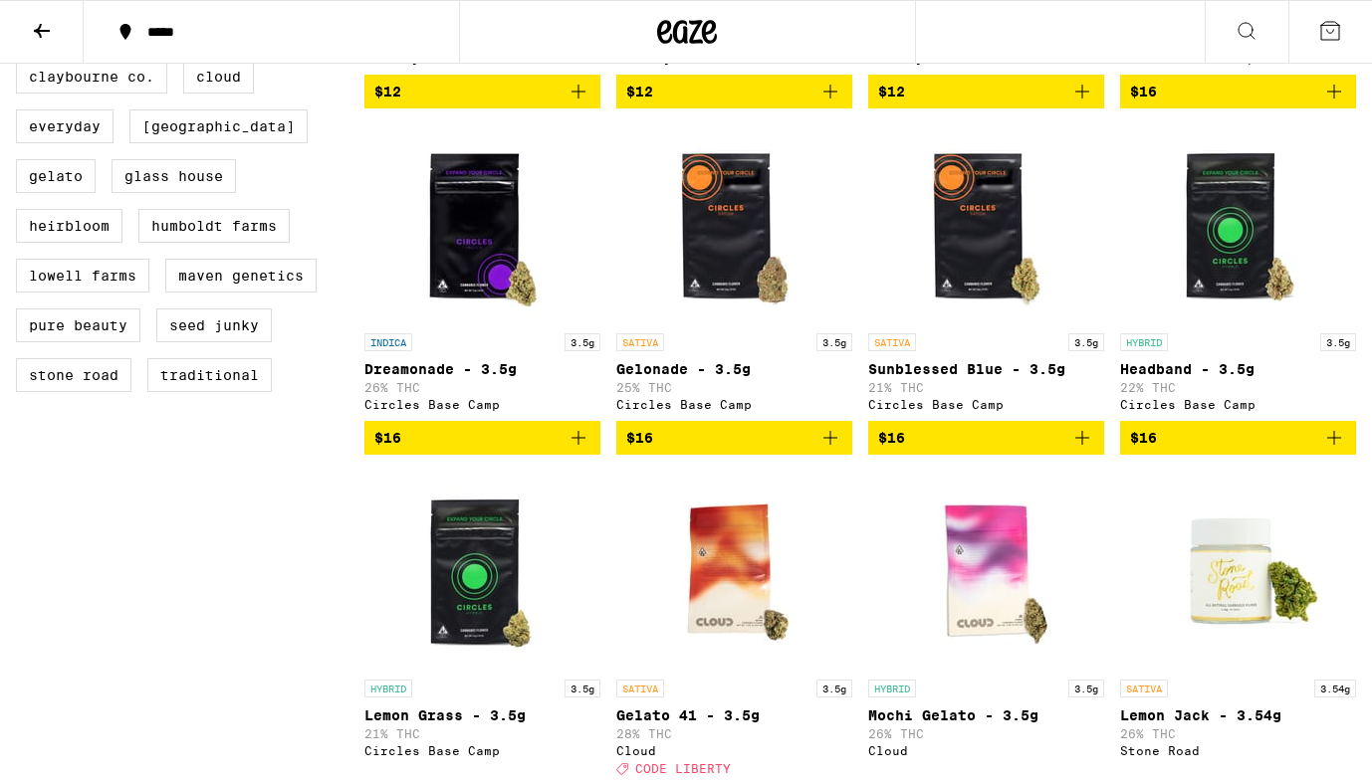
scroll to position [190, 0]
